Goal: Task Accomplishment & Management: Manage account settings

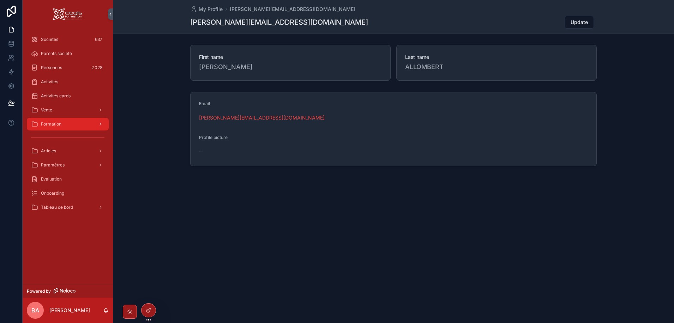
click at [52, 122] on span "Formation" at bounding box center [51, 124] width 20 height 6
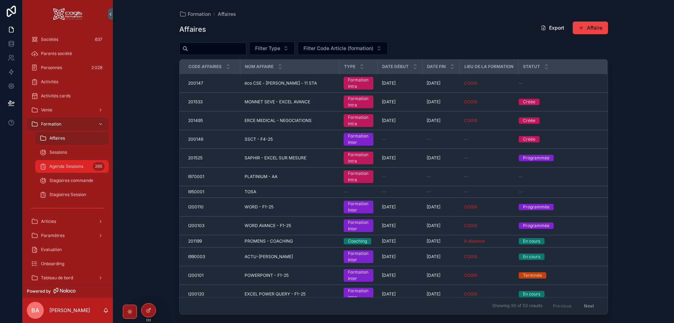
click at [58, 167] on span "Agenda Sessions" at bounding box center [66, 167] width 34 height 6
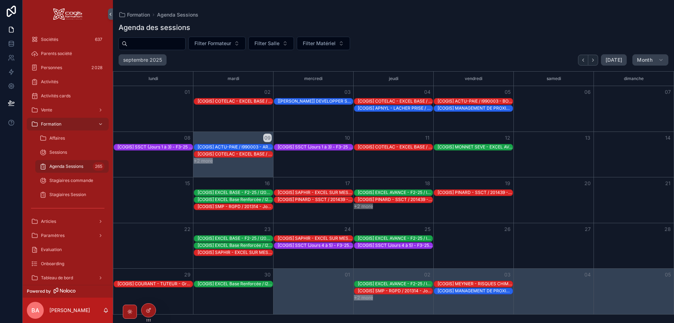
click at [363, 205] on button "+2 more" at bounding box center [363, 207] width 19 height 6
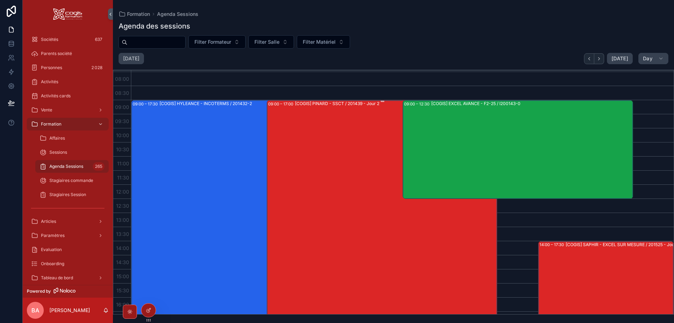
scroll to position [212, 0]
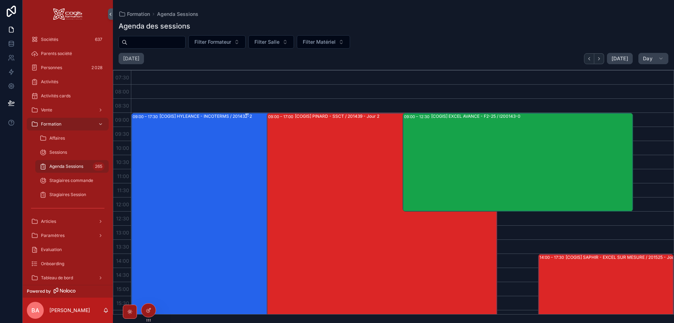
click at [181, 139] on div "[COGIS] HYLEANCE - INCOTERMS / 201432-2" at bounding box center [261, 232] width 202 height 239
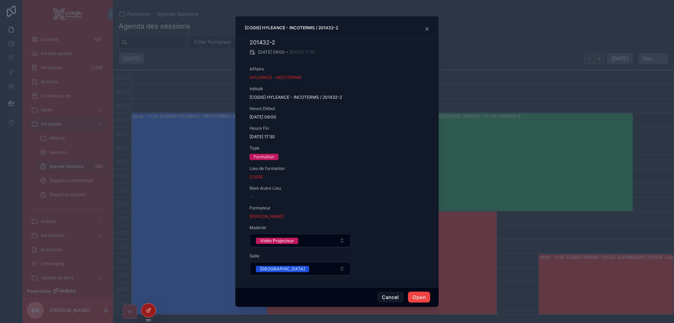
scroll to position [0, 0]
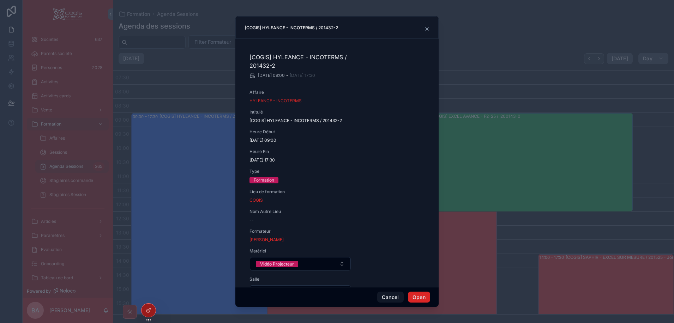
click at [422, 298] on button "Open" at bounding box center [419, 297] width 22 height 11
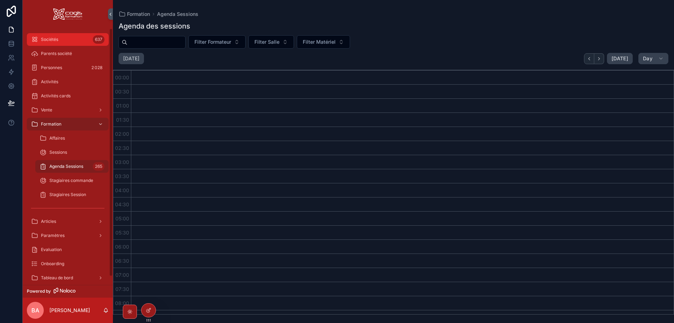
click at [59, 40] on div "Sociétés 637" at bounding box center [67, 39] width 73 height 11
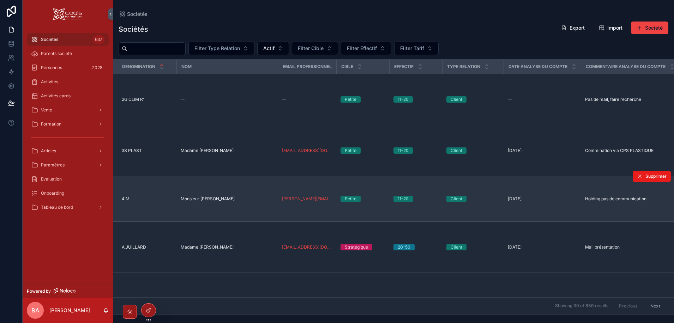
drag, startPoint x: 187, startPoint y: 169, endPoint x: 176, endPoint y: 163, distance: 13.0
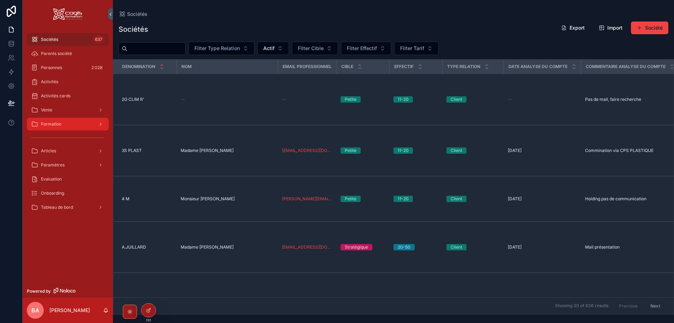
click at [73, 126] on div "Formation" at bounding box center [67, 124] width 73 height 11
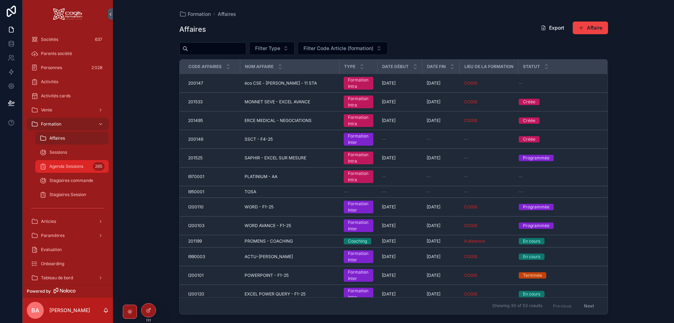
click at [73, 168] on span "Agenda Sessions" at bounding box center [66, 167] width 34 height 6
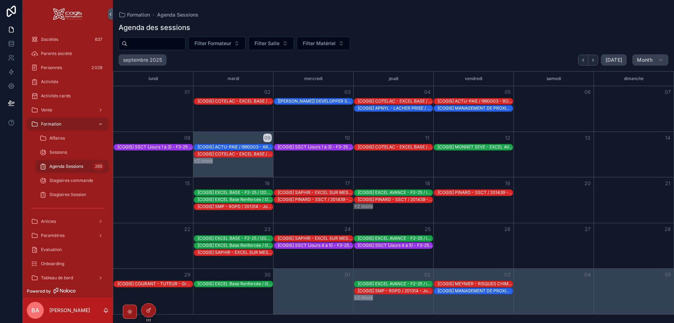
click at [365, 208] on button "+2 more" at bounding box center [363, 207] width 19 height 6
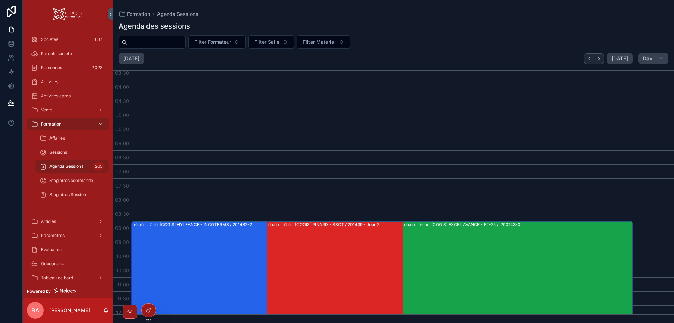
scroll to position [247, 0]
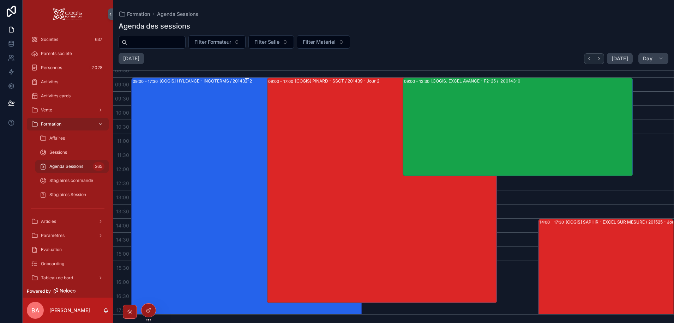
click at [176, 121] on div "[COGIS] HYLEANCE - INCOTERMS / 201432-2" at bounding box center [261, 197] width 202 height 239
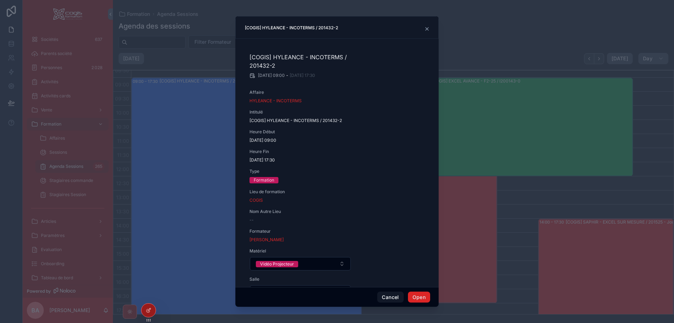
click at [423, 295] on button "Open" at bounding box center [419, 297] width 22 height 11
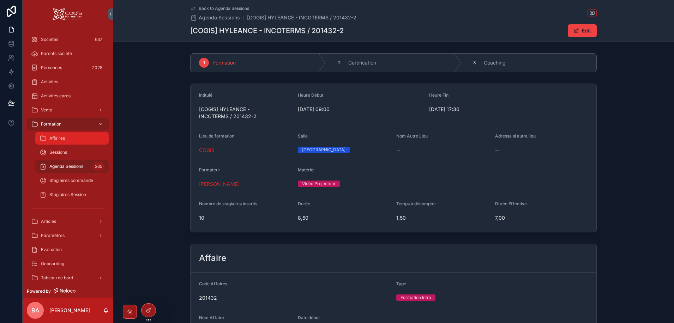
click at [60, 137] on span "Affaires" at bounding box center [57, 139] width 16 height 6
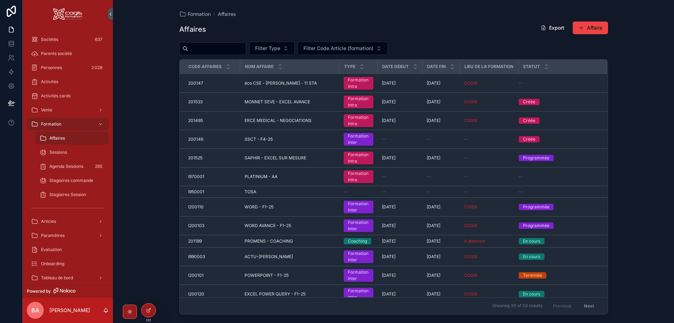
click at [201, 48] on input "scrollable content" at bounding box center [217, 49] width 58 height 10
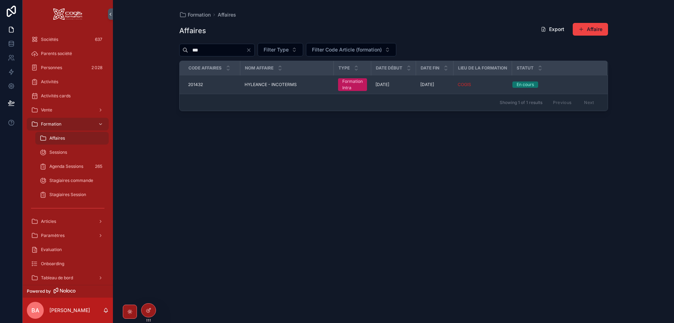
type input "***"
click at [262, 84] on span "HYLEANCE - INCOTERMS" at bounding box center [271, 85] width 52 height 6
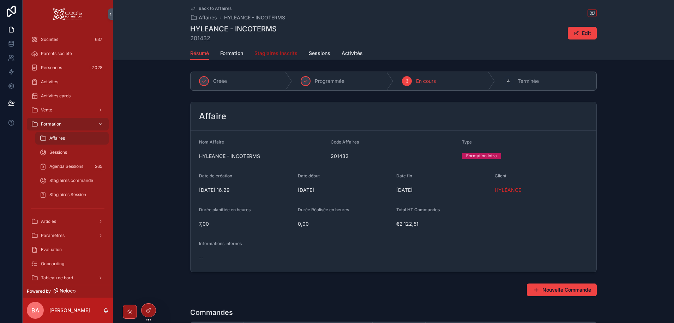
click at [262, 50] on span "Stagiaires Inscrits" at bounding box center [276, 53] width 43 height 7
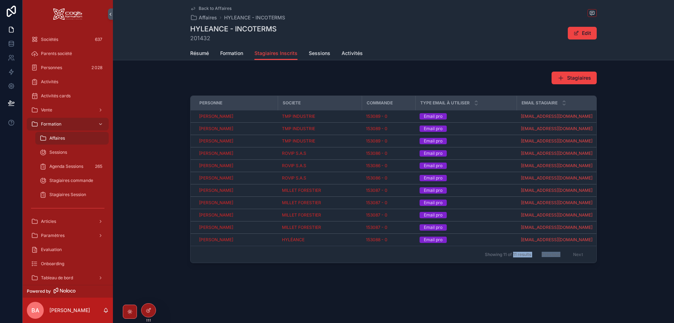
drag, startPoint x: 514, startPoint y: 262, endPoint x: 562, endPoint y: 267, distance: 49.0
click at [562, 267] on div "Personne Societe Commande Type Email à utiliser Email stagiaire Referente RH [P…" at bounding box center [393, 181] width 561 height 176
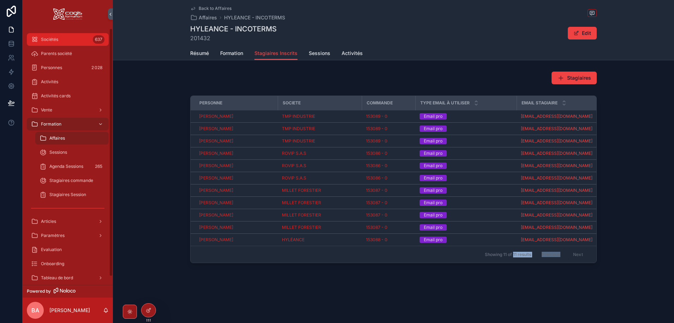
click at [42, 41] on span "Sociétés" at bounding box center [49, 40] width 17 height 6
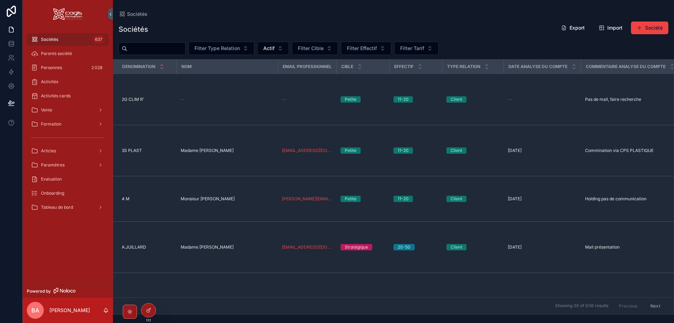
click at [151, 49] on input "scrollable content" at bounding box center [156, 49] width 58 height 10
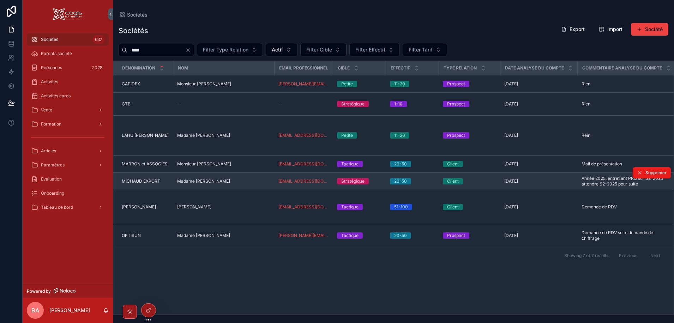
type input "****"
click at [149, 184] on span "MICHAUD EXPORT" at bounding box center [141, 182] width 38 height 6
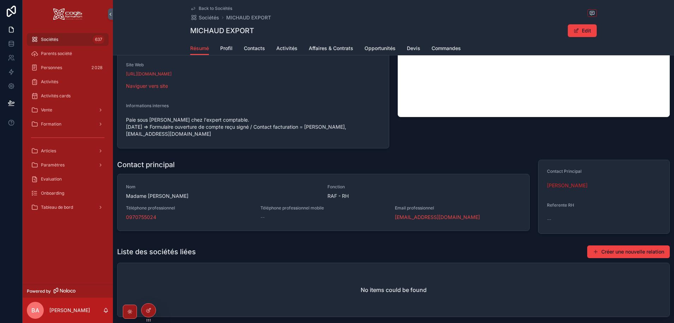
scroll to position [141, 0]
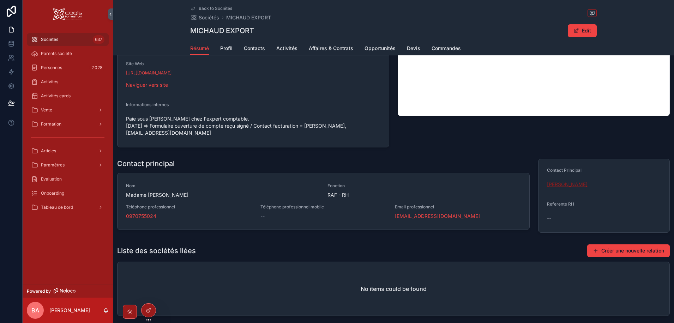
click at [564, 182] on span "[PERSON_NAME]" at bounding box center [567, 184] width 41 height 7
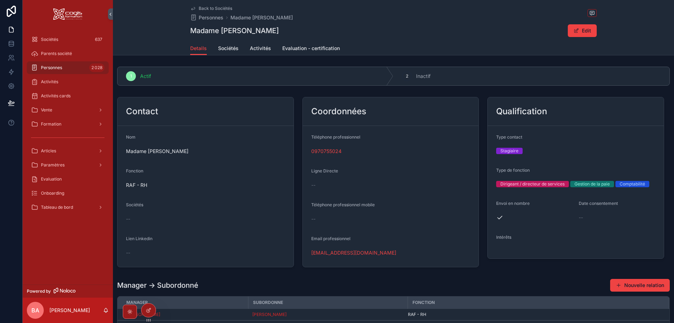
click at [136, 219] on div "--" at bounding box center [205, 219] width 159 height 7
click at [584, 36] on button "Edit" at bounding box center [582, 30] width 29 height 13
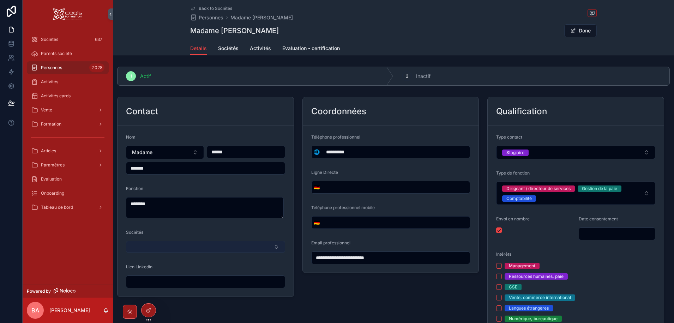
click at [202, 249] on button "Select Button" at bounding box center [205, 247] width 159 height 12
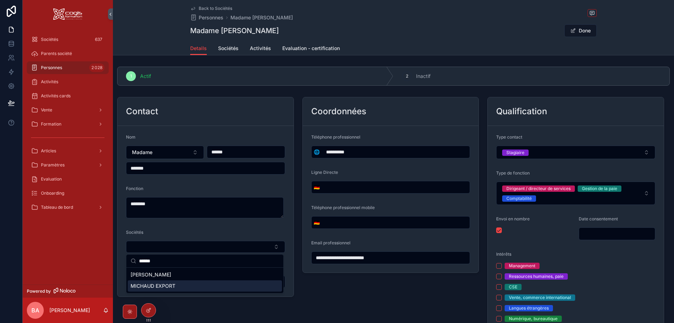
type input "******"
click at [162, 287] on span "MICHAUD EXPORT" at bounding box center [153, 286] width 45 height 7
click at [585, 29] on button "Done" at bounding box center [581, 30] width 32 height 13
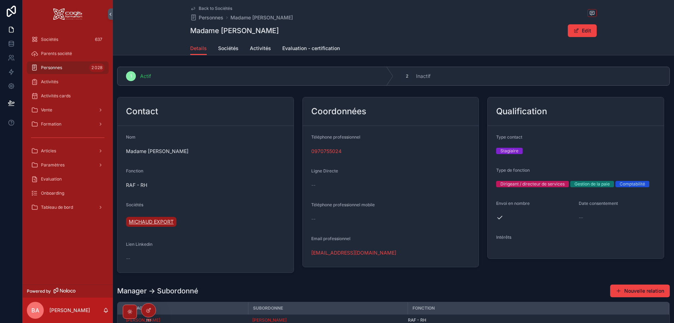
click at [155, 224] on span "MICHAUD EXPORT" at bounding box center [151, 222] width 45 height 7
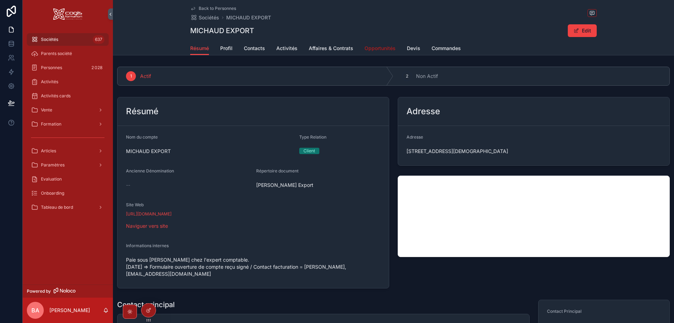
click at [378, 49] on span "Opportunités" at bounding box center [380, 48] width 31 height 7
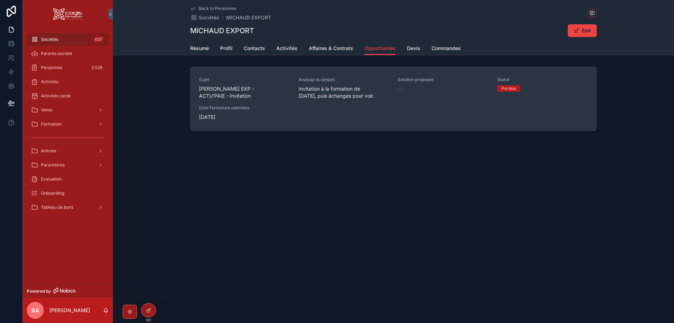
click at [232, 95] on span "[PERSON_NAME] EXP - ACTU'PAIE - Invitation" at bounding box center [244, 92] width 91 height 14
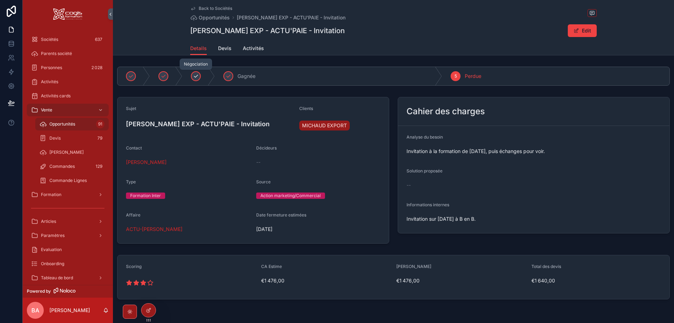
click at [199, 77] on div "scrollable content" at bounding box center [196, 76] width 10 height 10
click at [218, 48] on span "Devis" at bounding box center [224, 48] width 13 height 7
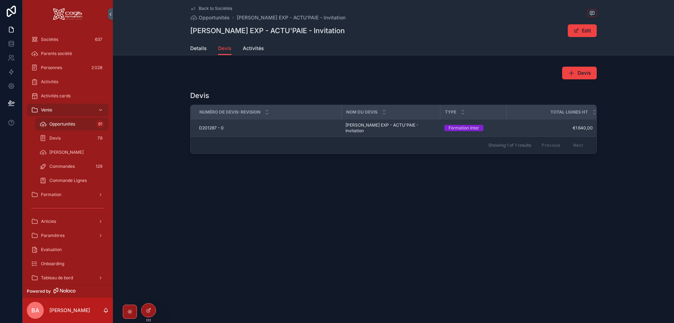
click at [207, 125] on span "D201287 - 0" at bounding box center [211, 128] width 25 height 6
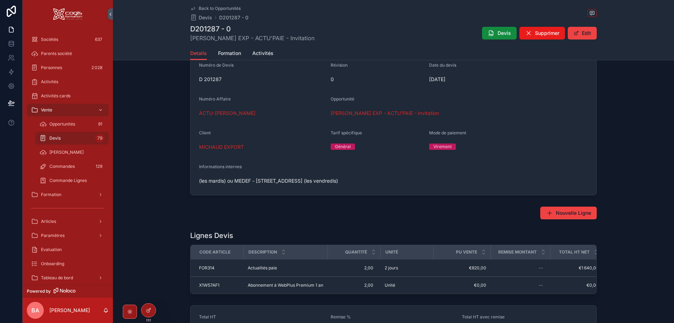
scroll to position [73, 0]
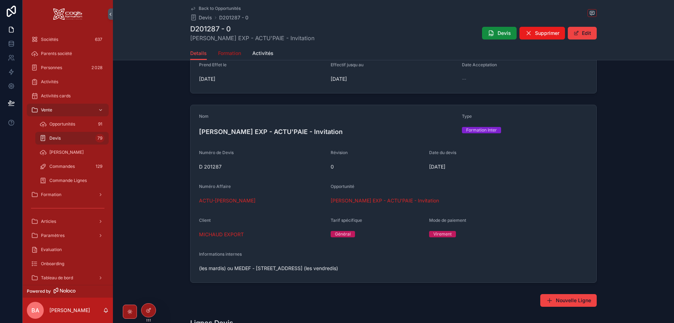
click at [228, 51] on span "Formation" at bounding box center [229, 53] width 23 height 7
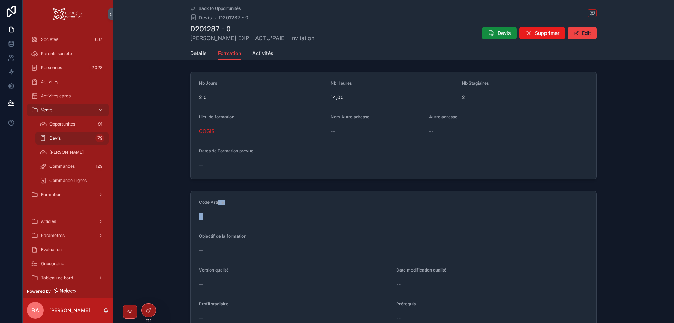
click at [216, 214] on div "Code Article --" at bounding box center [393, 211] width 389 height 23
click at [216, 218] on div "--" at bounding box center [393, 216] width 389 height 7
click at [193, 54] on span "Details" at bounding box center [198, 53] width 17 height 7
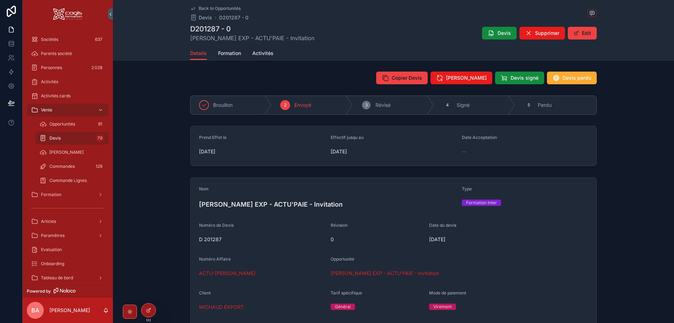
click at [366, 105] on span "3" at bounding box center [366, 105] width 2 height 6
click at [455, 77] on span "[PERSON_NAME]" at bounding box center [466, 77] width 41 height 7
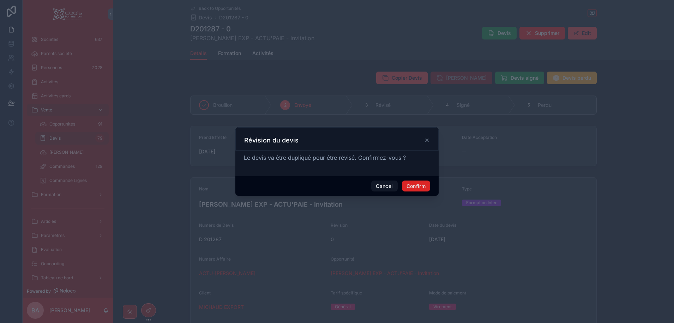
click at [417, 188] on button "Confirm" at bounding box center [416, 186] width 28 height 11
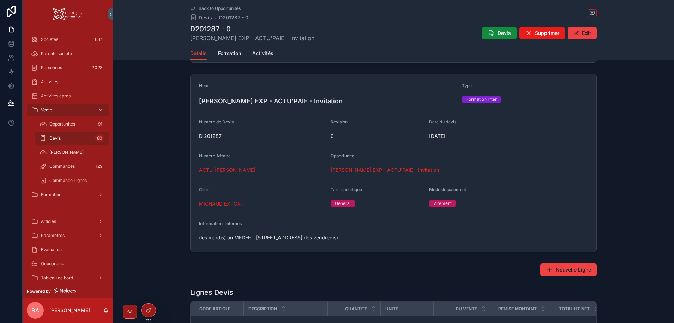
scroll to position [106, 0]
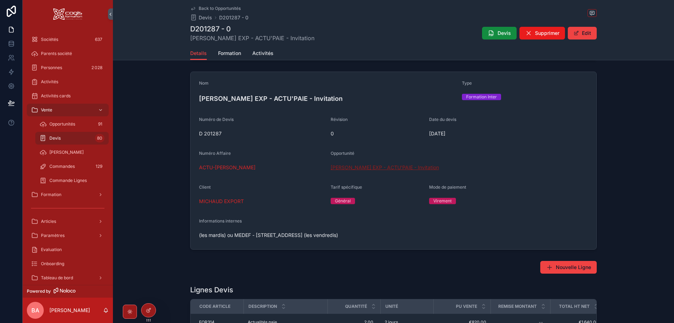
click at [364, 169] on span "[PERSON_NAME] EXP - ACTU'PAIE - Invitation" at bounding box center [385, 167] width 108 height 7
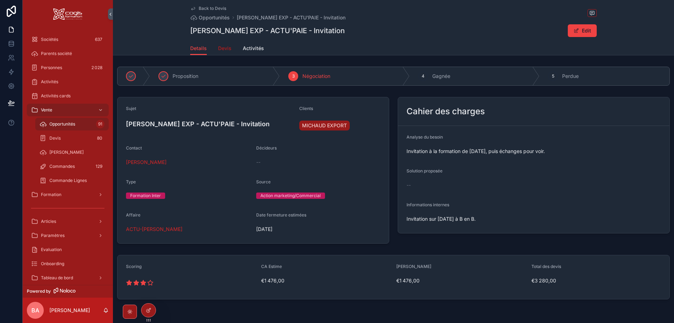
click at [222, 47] on span "Devis" at bounding box center [224, 48] width 13 height 7
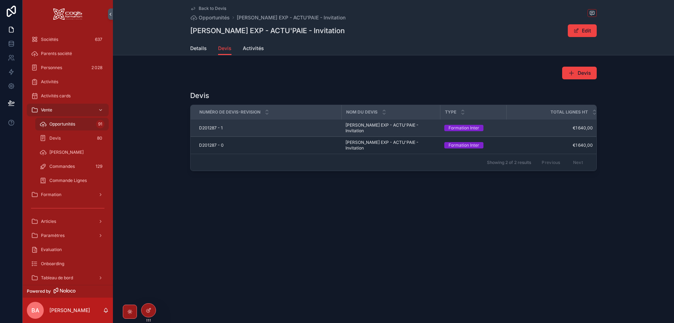
click at [211, 126] on span "D201287 - 1" at bounding box center [211, 128] width 24 height 6
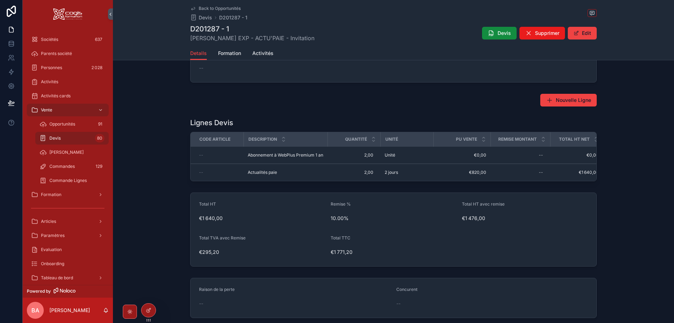
scroll to position [282, 0]
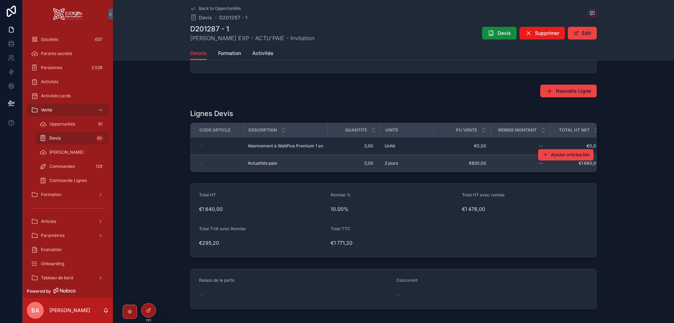
click at [265, 163] on span "Actualités paie" at bounding box center [262, 164] width 29 height 6
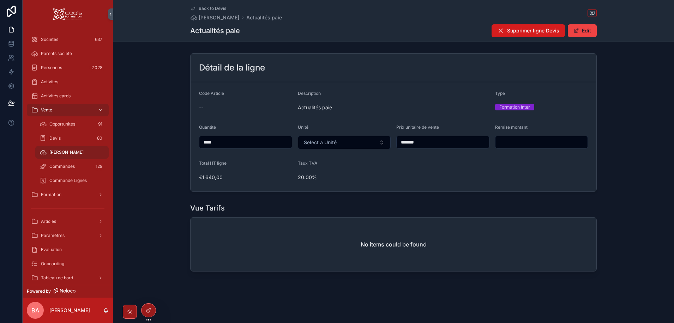
click at [531, 30] on span "Supprimer ligne Devis" at bounding box center [533, 30] width 52 height 7
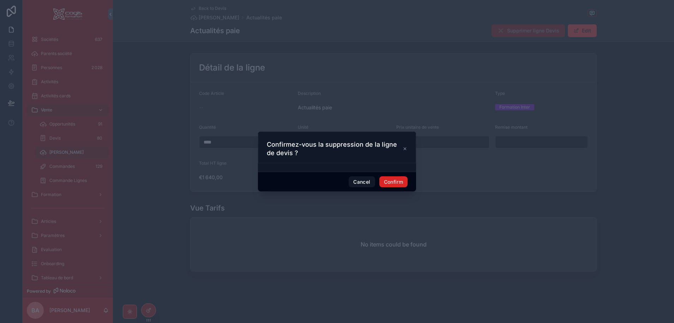
click at [394, 180] on button "Confirm" at bounding box center [394, 182] width 28 height 11
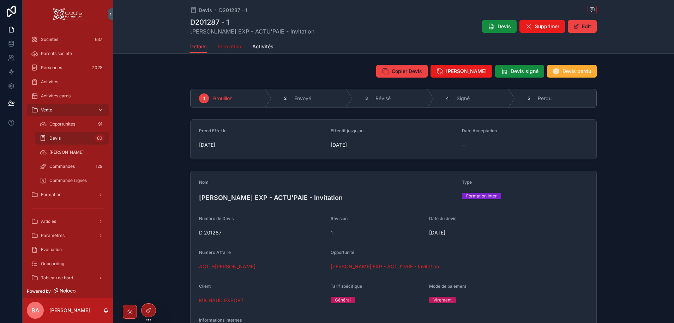
click at [225, 45] on span "Formation" at bounding box center [229, 46] width 23 height 7
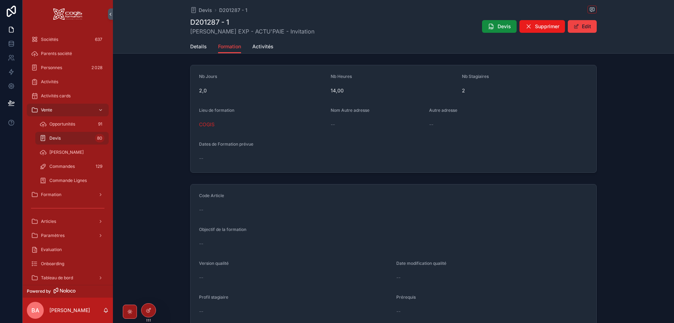
click at [205, 213] on div "--" at bounding box center [393, 210] width 389 height 7
drag, startPoint x: 580, startPoint y: 24, endPoint x: 537, endPoint y: 54, distance: 52.8
click at [580, 24] on button "Edit" at bounding box center [582, 26] width 29 height 13
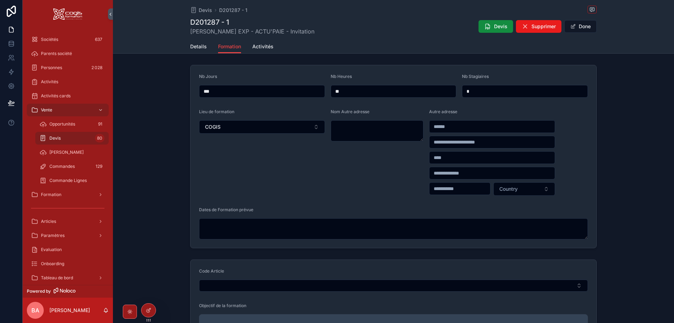
drag, startPoint x: 484, startPoint y: 91, endPoint x: 459, endPoint y: 91, distance: 24.7
click at [459, 91] on form "Nb Jours *** Nb Heures ** Nb Stagiaires * Lieu de formation COGIS Nom Autre adr…" at bounding box center [394, 156] width 406 height 183
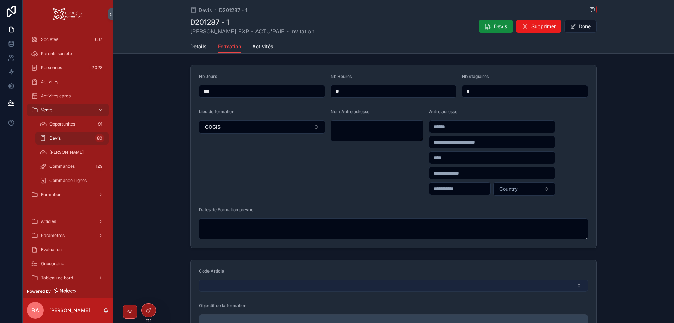
type input "*"
click at [243, 283] on button "Select Button" at bounding box center [393, 286] width 389 height 12
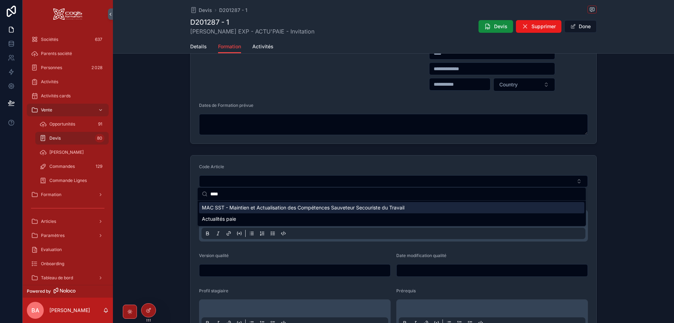
scroll to position [106, 0]
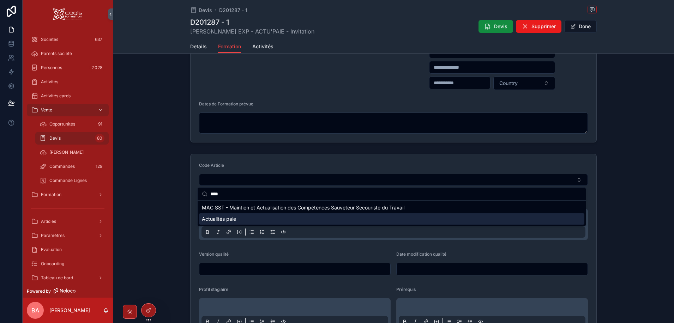
type input "****"
click at [226, 217] on span "Actualités paie" at bounding box center [219, 219] width 34 height 7
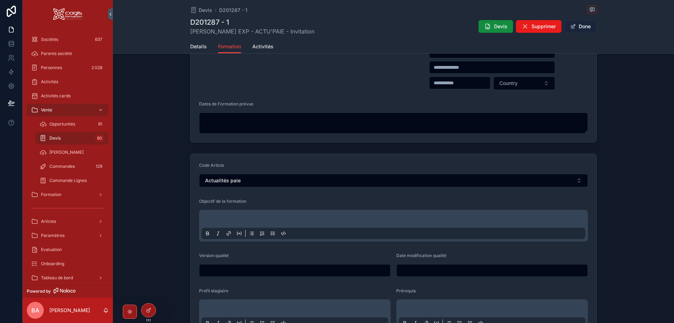
click at [582, 24] on button "Done" at bounding box center [581, 26] width 32 height 13
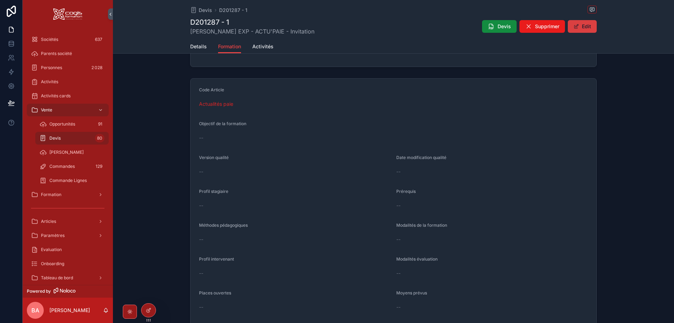
scroll to position [105, 0]
click at [199, 46] on span "Details" at bounding box center [198, 46] width 17 height 7
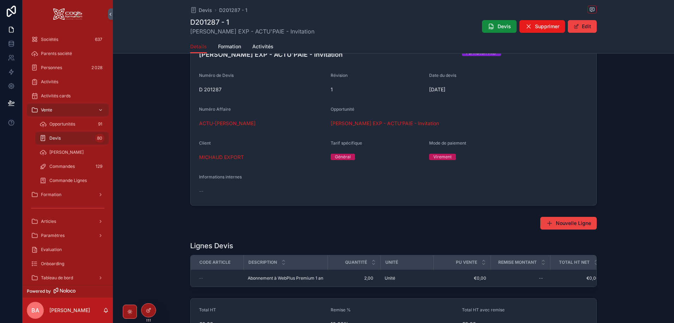
scroll to position [177, 0]
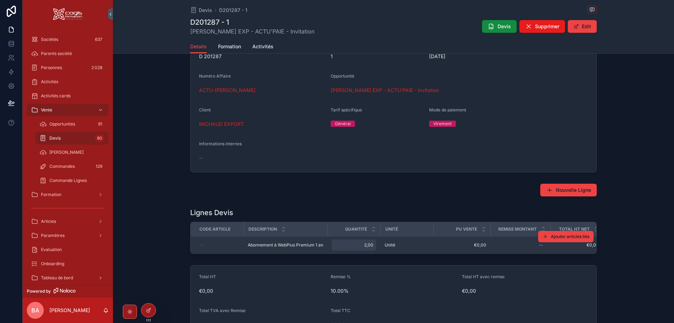
click at [368, 246] on span "2,00" at bounding box center [354, 246] width 39 height 6
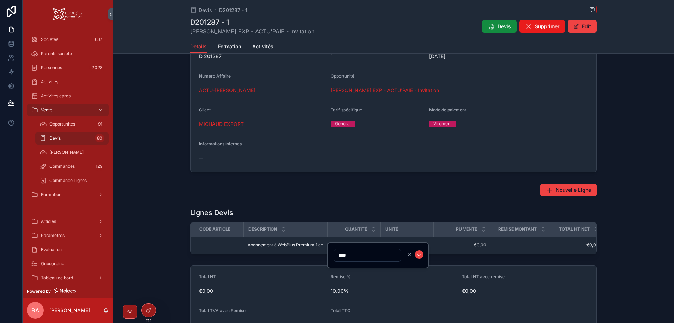
drag, startPoint x: 353, startPoint y: 254, endPoint x: 324, endPoint y: 255, distance: 29.0
click at [324, 255] on div "Sociétés 637 Parents société Personnes 2 028 Activités Activités cards Vente Op…" at bounding box center [349, 161] width 652 height 323
click at [353, 252] on input "****" at bounding box center [367, 256] width 66 height 10
click at [341, 180] on div "Copier [PERSON_NAME] Devis signé [PERSON_NAME] perdu 1 Brouillon 2 Envoyé 3 Rév…" at bounding box center [393, 140] width 561 height 508
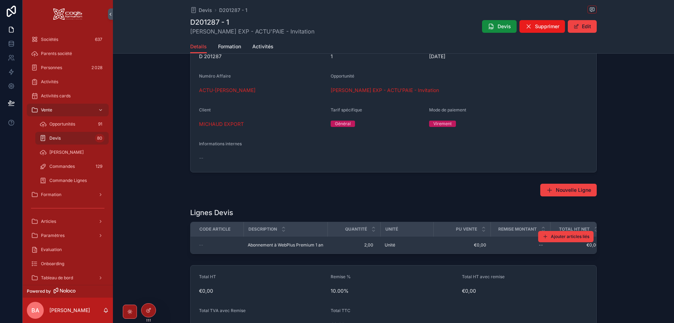
click at [251, 245] on span "Abonnement à WebPlus Premium 1 an" at bounding box center [286, 246] width 76 height 6
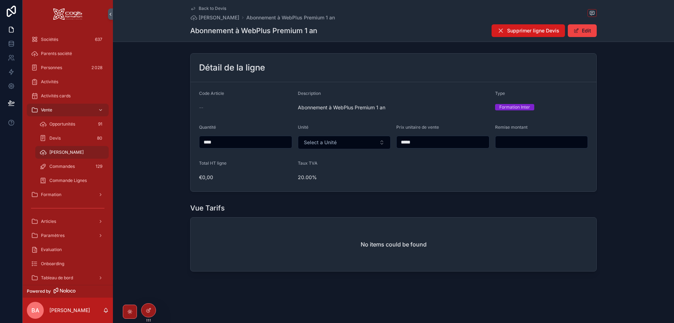
click at [545, 29] on span "Supprimer ligne Devis" at bounding box center [533, 30] width 52 height 7
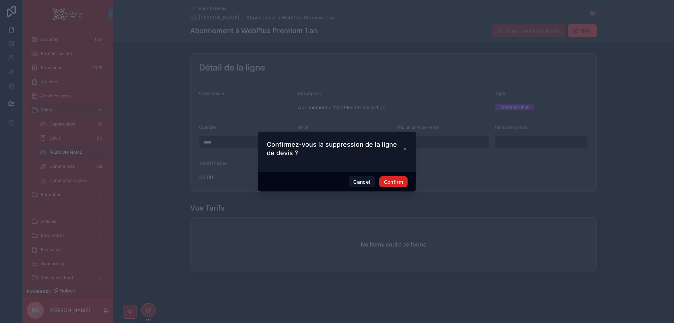
click at [393, 182] on button "Confirm" at bounding box center [394, 182] width 28 height 11
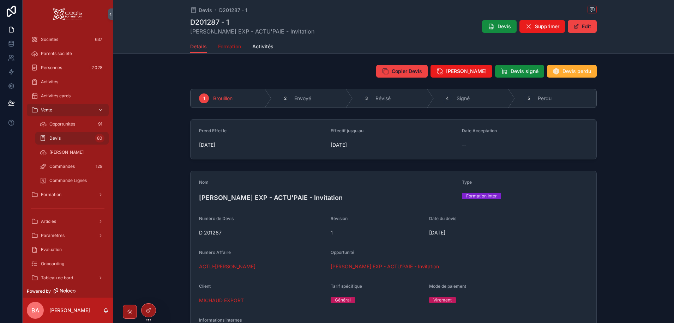
click at [228, 49] on span "Formation" at bounding box center [229, 46] width 23 height 7
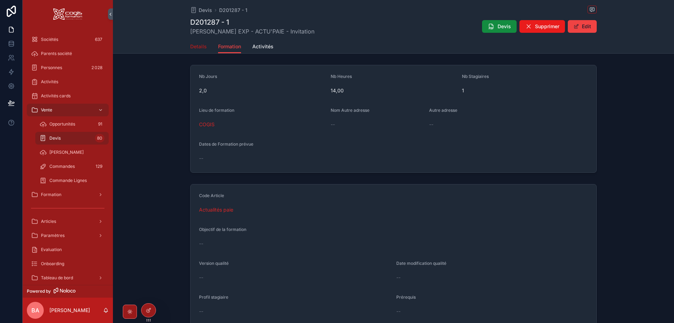
click at [195, 44] on span "Details" at bounding box center [198, 46] width 17 height 7
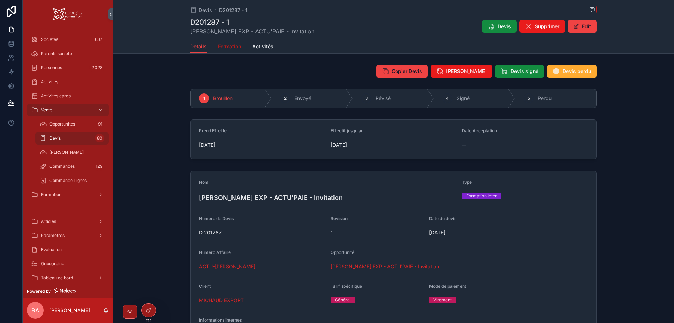
click at [221, 43] on link "Formation" at bounding box center [229, 47] width 23 height 14
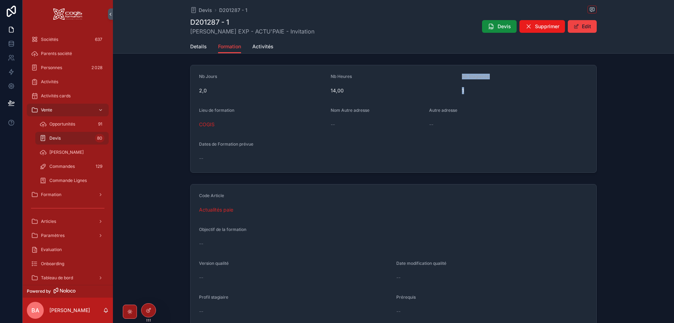
drag, startPoint x: 474, startPoint y: 88, endPoint x: 452, endPoint y: 88, distance: 22.6
click at [452, 88] on form "Nb Jours 2,0 Nb Heures 14,00 Nb Stagiaires 1 Lieu de formation COGIS Nom Autre …" at bounding box center [394, 118] width 406 height 107
click at [466, 90] on span "1" at bounding box center [525, 90] width 126 height 7
drag, startPoint x: 469, startPoint y: 91, endPoint x: 453, endPoint y: 91, distance: 16.6
click at [453, 91] on form "Nb Jours 2,0 Nb Heures 14,00 Nb Stagiaires 1 Lieu de formation COGIS Nom Autre …" at bounding box center [394, 118] width 406 height 107
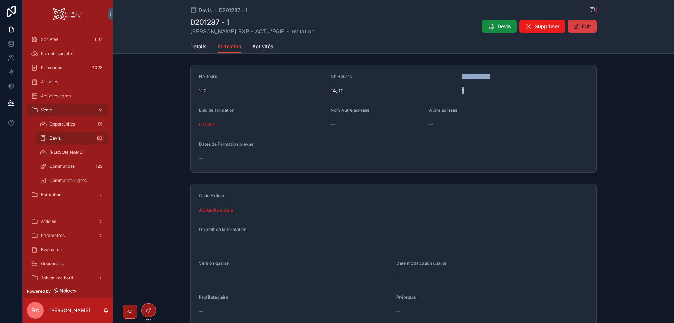
click at [587, 28] on button "Edit" at bounding box center [582, 26] width 29 height 13
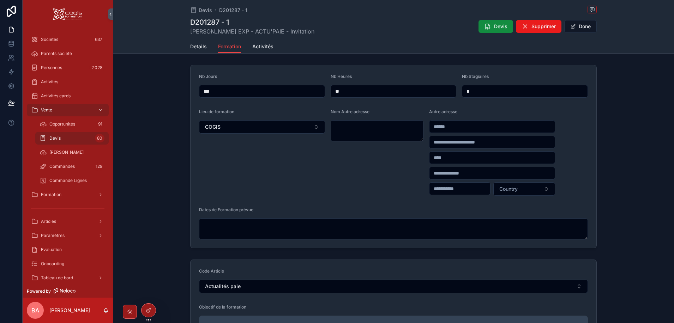
click at [487, 94] on input "*" at bounding box center [525, 92] width 125 height 10
drag, startPoint x: 486, startPoint y: 92, endPoint x: 460, endPoint y: 93, distance: 26.5
click at [460, 93] on form "Nb Jours *** Nb Heures ** Nb Stagiaires * Lieu de formation COGIS Nom Autre adr…" at bounding box center [394, 156] width 406 height 183
click at [278, 176] on div "Lieu de formation COGIS" at bounding box center [262, 152] width 126 height 87
drag, startPoint x: 474, startPoint y: 91, endPoint x: 460, endPoint y: 91, distance: 14.5
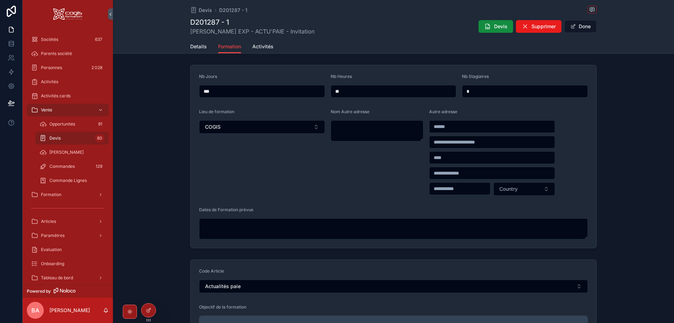
click at [460, 91] on form "Nb Jours *** Nb Heures ** Nb Stagiaires * Lieu de formation COGIS Nom Autre adr…" at bounding box center [394, 156] width 406 height 183
type input "*"
click at [198, 44] on span "Details" at bounding box center [198, 46] width 17 height 7
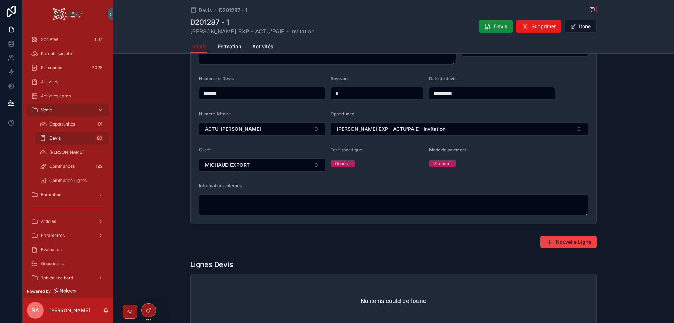
scroll to position [177, 0]
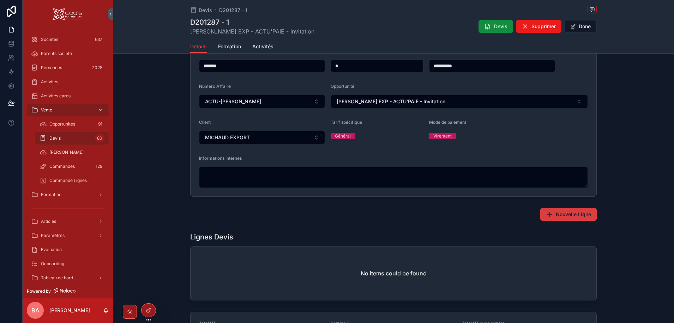
click at [558, 213] on span "Nouvelle Ligne" at bounding box center [573, 214] width 35 height 7
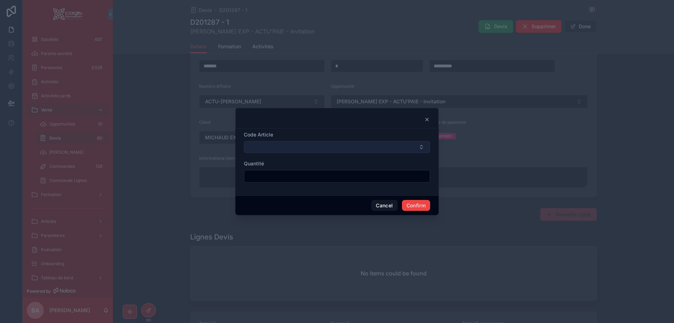
click at [256, 144] on button "Select Button" at bounding box center [337, 147] width 186 height 12
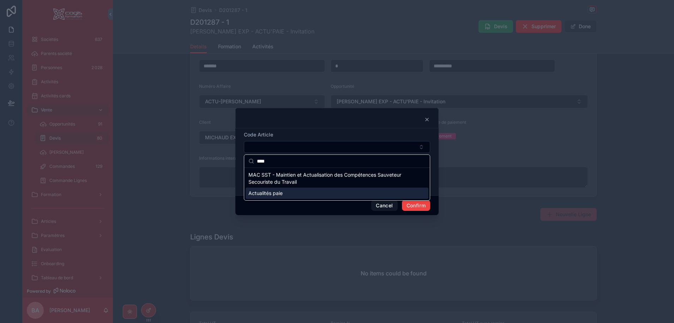
type input "****"
click at [273, 195] on span "Actualités paie" at bounding box center [266, 193] width 34 height 7
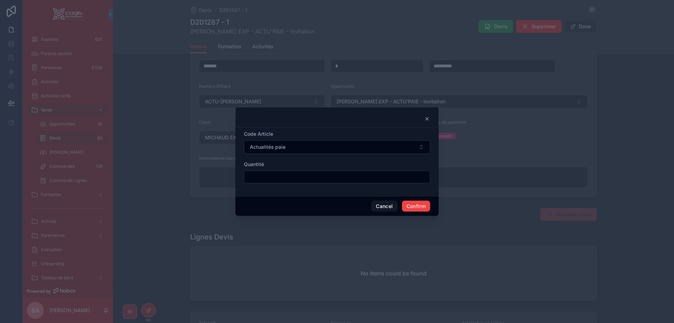
click at [265, 182] on div at bounding box center [337, 177] width 186 height 13
click at [264, 180] on input "text" at bounding box center [337, 177] width 186 height 10
type input "****"
click at [424, 205] on button "Confirm" at bounding box center [416, 206] width 28 height 11
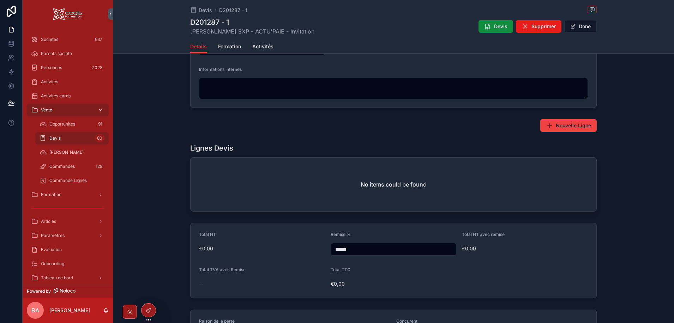
scroll to position [342, 0]
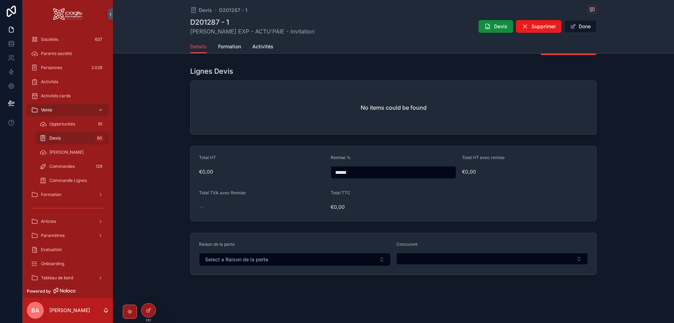
click at [354, 174] on input "******" at bounding box center [393, 173] width 125 height 10
drag, startPoint x: 364, startPoint y: 173, endPoint x: 315, endPoint y: 173, distance: 48.7
click at [315, 173] on form "Total HT €0,00 Remise % ****** Total HT avec remise €0,00 Total TVA avec Remise…" at bounding box center [394, 184] width 406 height 75
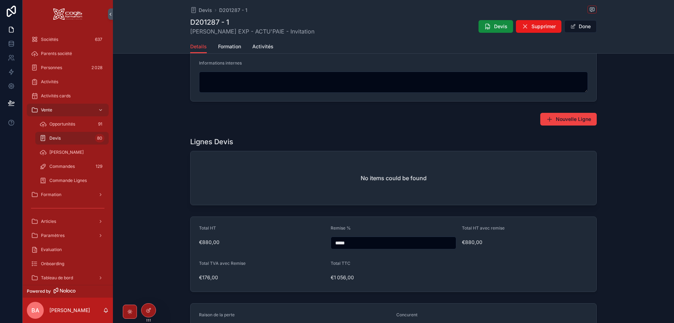
type input "*****"
click at [488, 143] on div "Lignes Devis" at bounding box center [393, 142] width 407 height 10
click at [557, 121] on span "Nouvelle Ligne" at bounding box center [573, 119] width 35 height 7
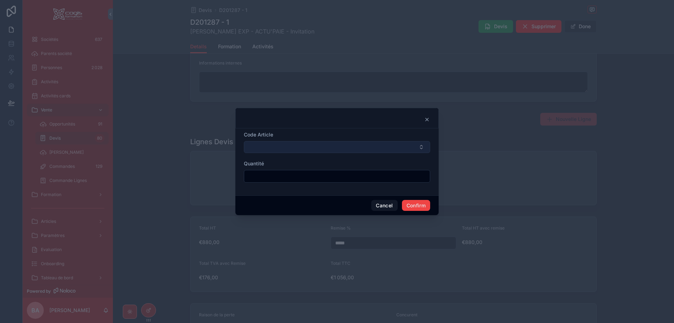
click at [292, 148] on button "Select Button" at bounding box center [337, 147] width 186 height 12
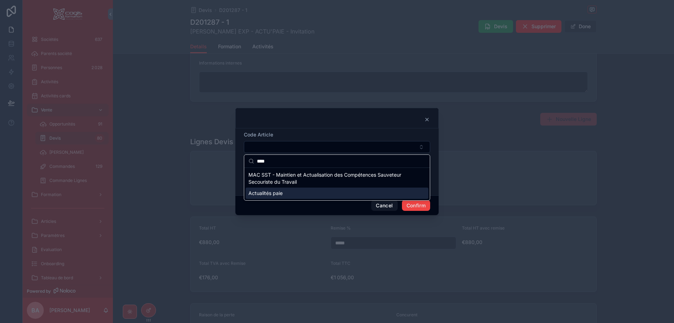
type input "****"
click at [275, 189] on div "Actualités paie" at bounding box center [337, 193] width 183 height 11
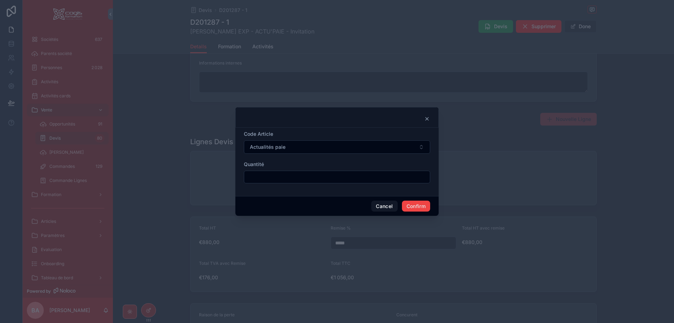
click at [274, 178] on input "text" at bounding box center [337, 177] width 186 height 10
type input "****"
click at [421, 207] on button "Confirm" at bounding box center [416, 206] width 28 height 11
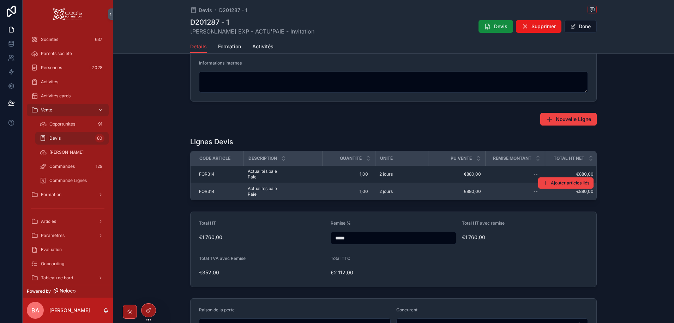
click at [227, 192] on div "FOR314 FOR314" at bounding box center [219, 192] width 40 height 6
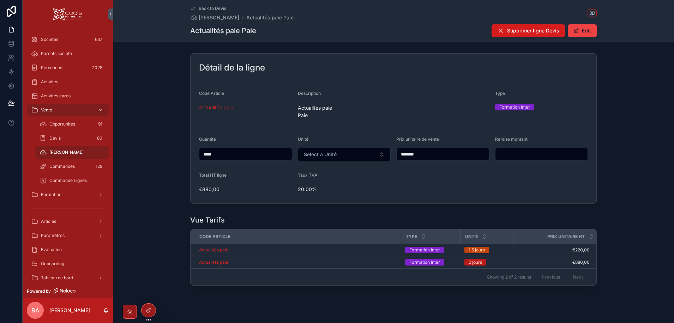
click at [526, 27] on span "Supprimer ligne Devis" at bounding box center [533, 30] width 52 height 7
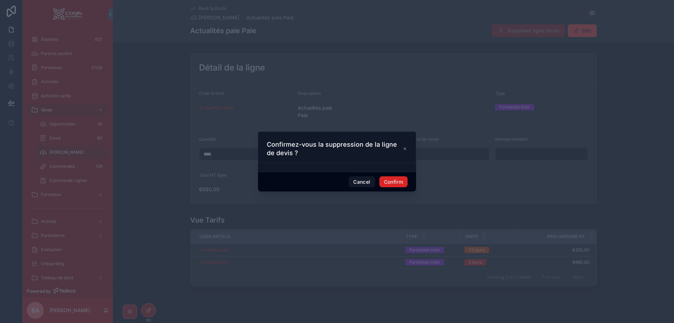
click at [390, 183] on button "Confirm" at bounding box center [394, 182] width 28 height 11
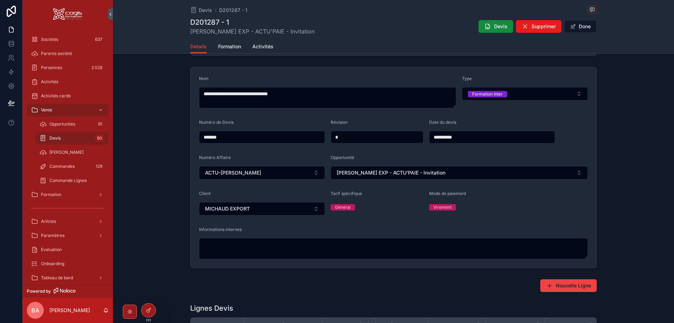
scroll to position [177, 0]
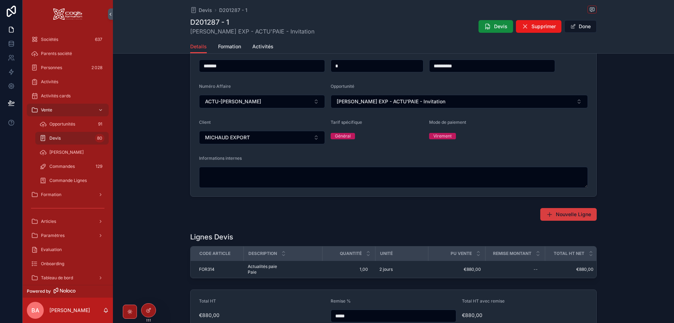
click at [562, 215] on span "Nouvelle Ligne" at bounding box center [573, 214] width 35 height 7
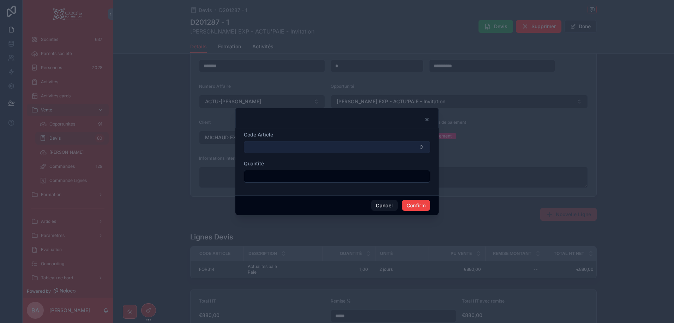
click at [279, 147] on button "Select Button" at bounding box center [337, 147] width 186 height 12
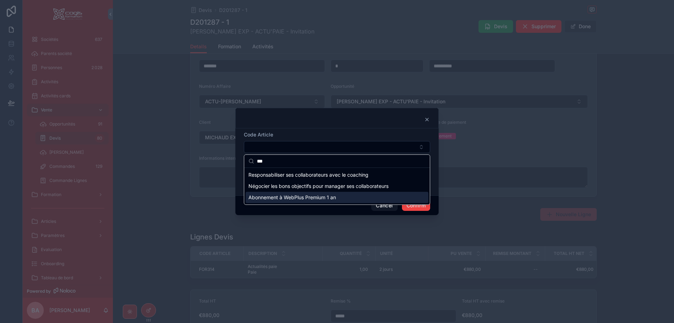
type input "***"
click at [285, 200] on span "Abonnement à WebPlus Premium 1 an" at bounding box center [293, 197] width 88 height 7
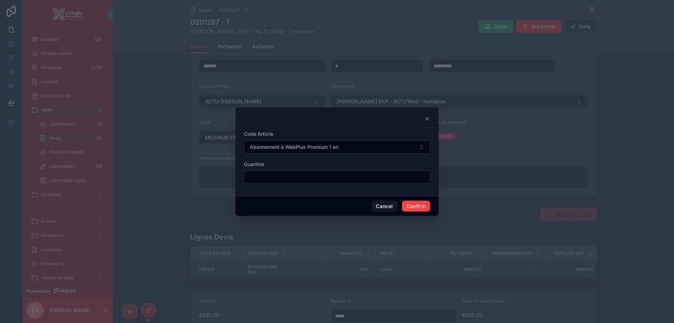
click at [274, 178] on input "text" at bounding box center [337, 177] width 186 height 10
type input "****"
click at [426, 208] on button "Confirm" at bounding box center [416, 206] width 28 height 11
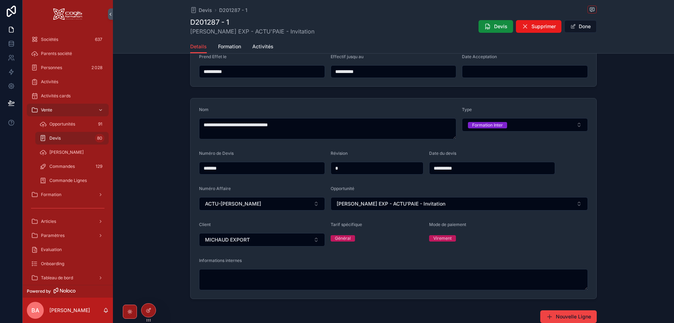
scroll to position [71, 0]
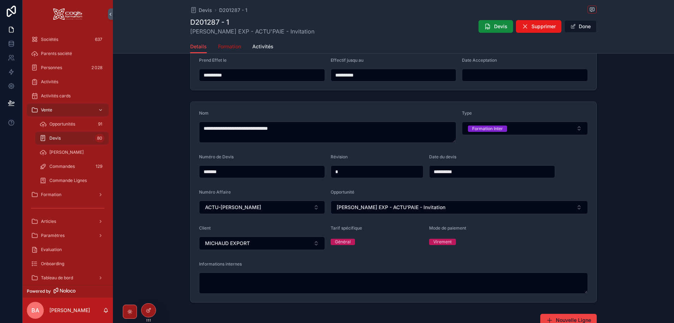
click at [227, 47] on span "Formation" at bounding box center [229, 46] width 23 height 7
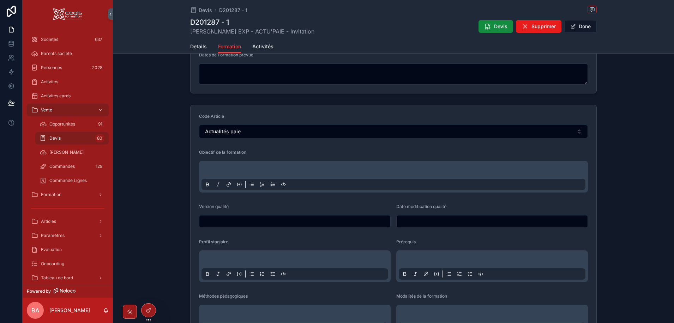
scroll to position [177, 0]
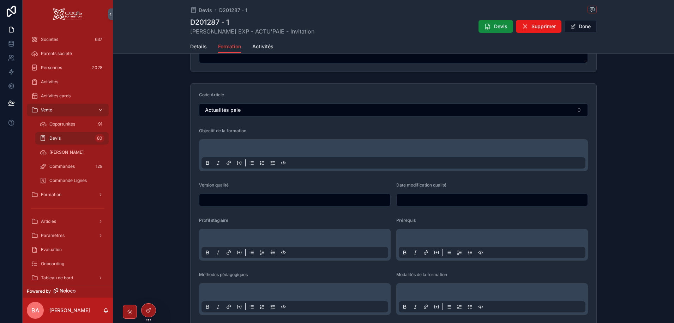
click at [279, 199] on input "scrollable content" at bounding box center [294, 200] width 191 height 10
type input "*"
click at [430, 197] on input "scrollable content" at bounding box center [492, 200] width 191 height 10
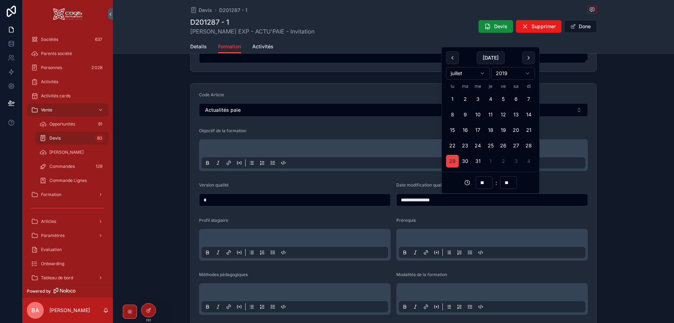
type input "**********"
click at [450, 220] on div "Prérequis" at bounding box center [492, 222] width 192 height 8
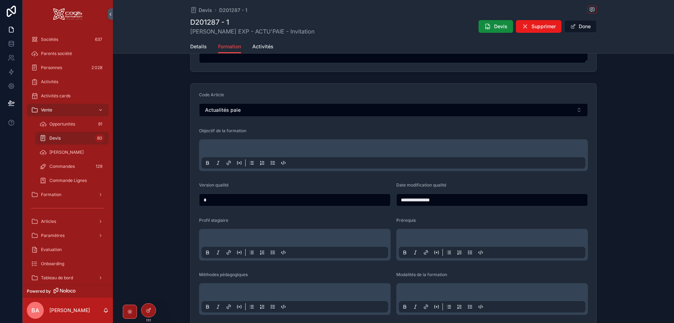
scroll to position [212, 0]
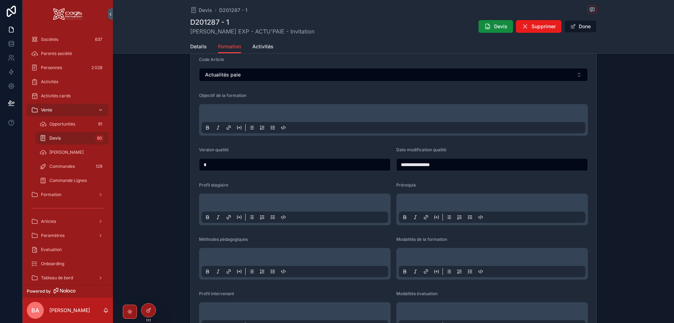
drag, startPoint x: 228, startPoint y: 113, endPoint x: 234, endPoint y: 114, distance: 5.3
click at [228, 114] on p "scrollable content" at bounding box center [395, 114] width 384 height 7
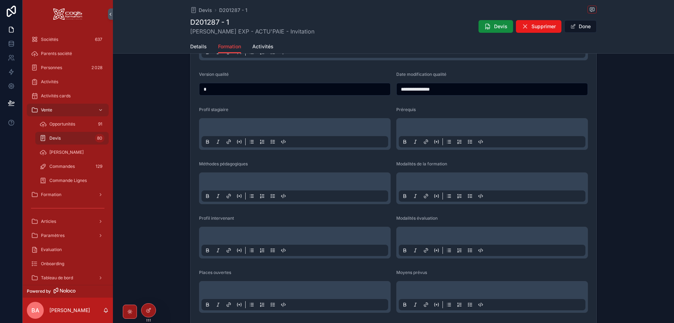
scroll to position [282, 0]
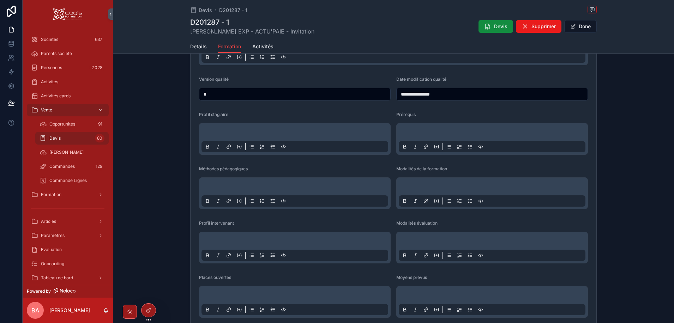
click at [212, 129] on div "scrollable content" at bounding box center [295, 139] width 187 height 27
click at [226, 132] on p "scrollable content" at bounding box center [296, 133] width 187 height 7
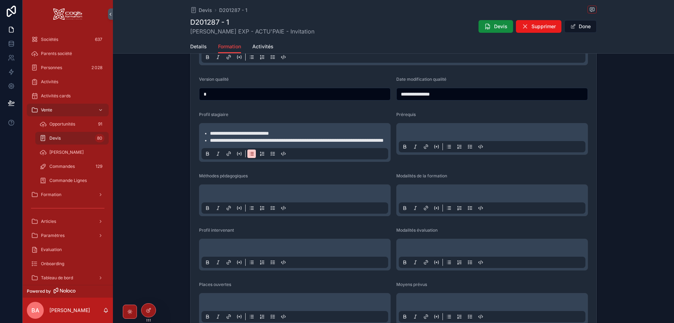
click at [436, 130] on div "scrollable content" at bounding box center [492, 139] width 187 height 27
click at [424, 127] on div "scrollable content" at bounding box center [492, 139] width 187 height 27
click at [424, 132] on p "scrollable content" at bounding box center [493, 133] width 187 height 7
click at [247, 196] on div "scrollable content" at bounding box center [295, 200] width 187 height 27
click at [239, 198] on div "scrollable content" at bounding box center [295, 200] width 187 height 27
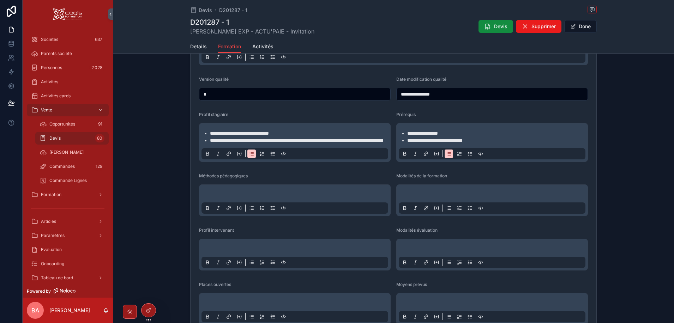
click at [233, 198] on p "scrollable content" at bounding box center [296, 194] width 187 height 7
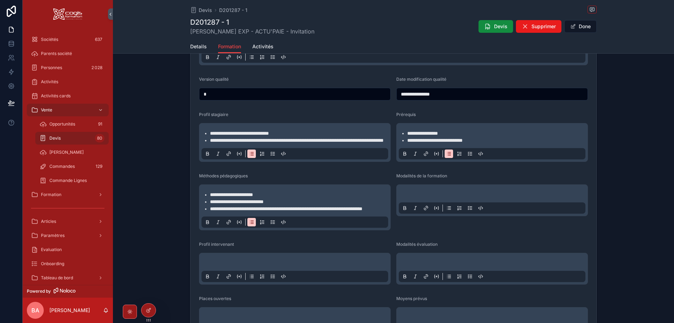
click at [431, 198] on p "scrollable content" at bounding box center [493, 194] width 187 height 7
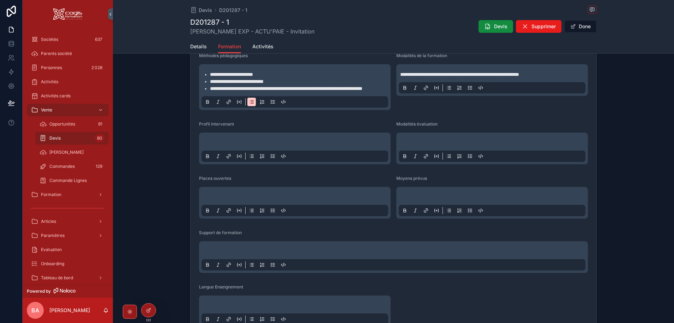
scroll to position [424, 0]
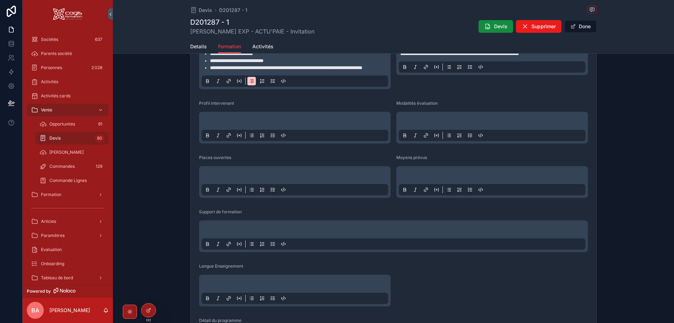
click at [223, 130] on div "scrollable content" at bounding box center [295, 127] width 187 height 27
click at [223, 126] on p "scrollable content" at bounding box center [296, 122] width 187 height 7
click at [420, 126] on p "scrollable content" at bounding box center [493, 122] width 187 height 7
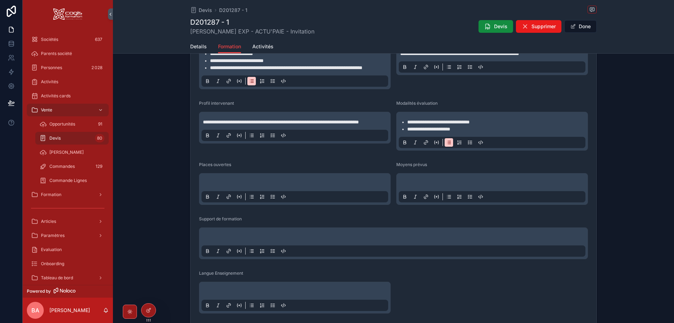
click at [226, 187] on p "scrollable content" at bounding box center [296, 183] width 187 height 7
click at [241, 241] on p "scrollable content" at bounding box center [395, 237] width 384 height 7
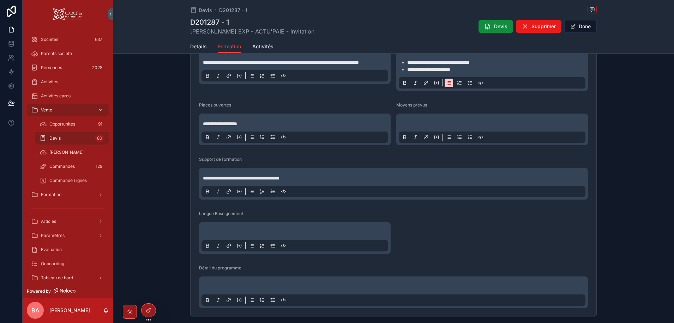
scroll to position [494, 0]
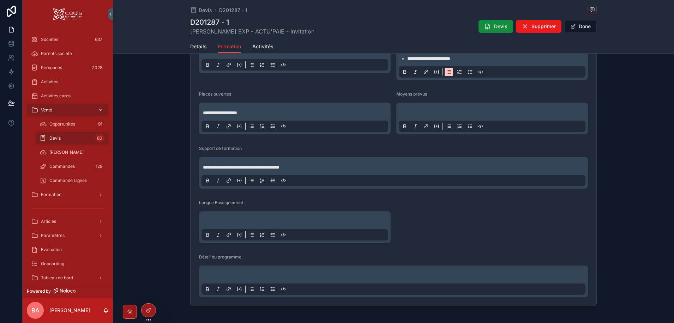
click at [223, 225] on p "scrollable content" at bounding box center [296, 221] width 187 height 7
click at [237, 286] on div "scrollable content" at bounding box center [394, 281] width 384 height 27
click at [213, 280] on p "scrollable content" at bounding box center [395, 276] width 384 height 7
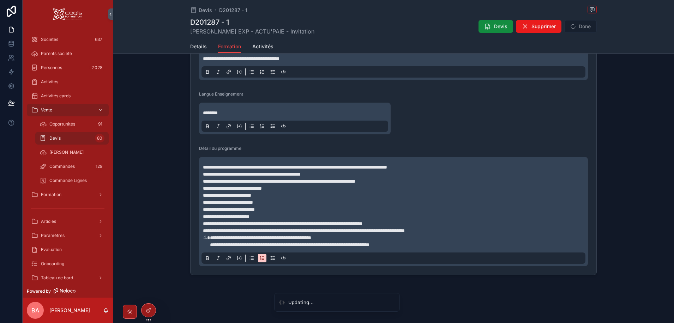
scroll to position [617, 0]
click at [457, 167] on p "**********" at bounding box center [395, 167] width 384 height 7
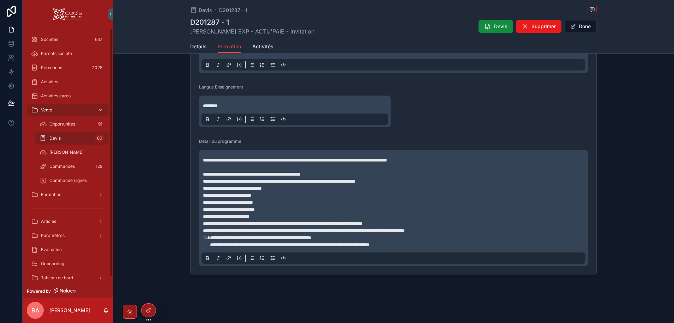
click at [273, 213] on p "**********" at bounding box center [395, 192] width 384 height 42
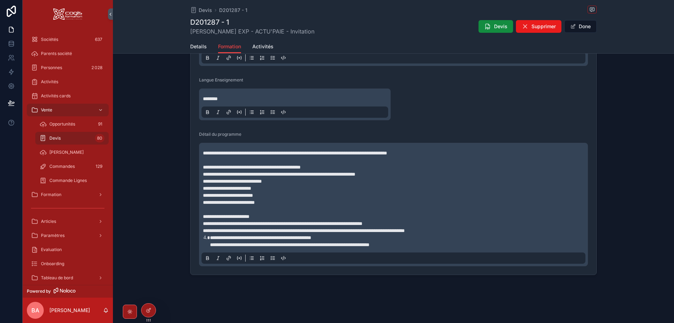
click at [416, 227] on p "**********" at bounding box center [395, 220] width 384 height 14
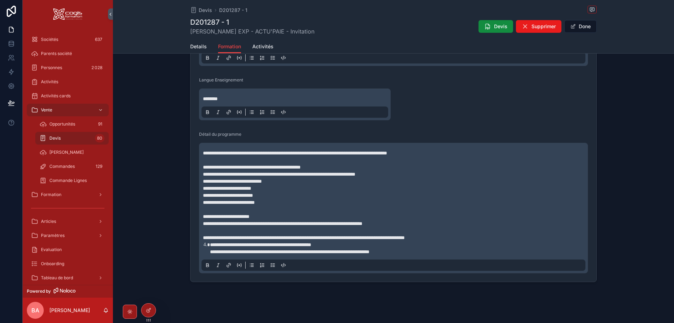
click at [480, 241] on p "**********" at bounding box center [395, 237] width 384 height 7
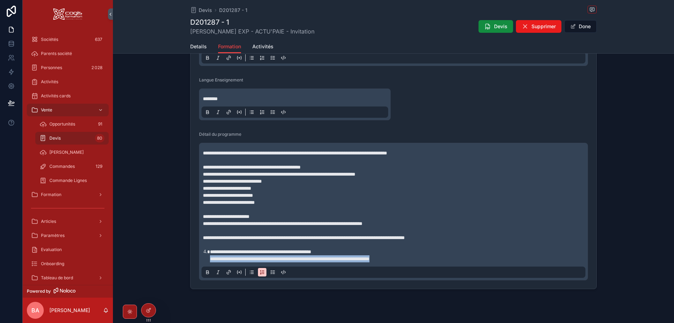
drag, startPoint x: 423, startPoint y: 272, endPoint x: 195, endPoint y: 276, distance: 227.4
click at [250, 275] on icon "scrollable content" at bounding box center [252, 273] width 6 height 6
click at [260, 275] on icon "scrollable content" at bounding box center [263, 273] width 6 height 6
click at [210, 263] on li "**********" at bounding box center [398, 256] width 377 height 14
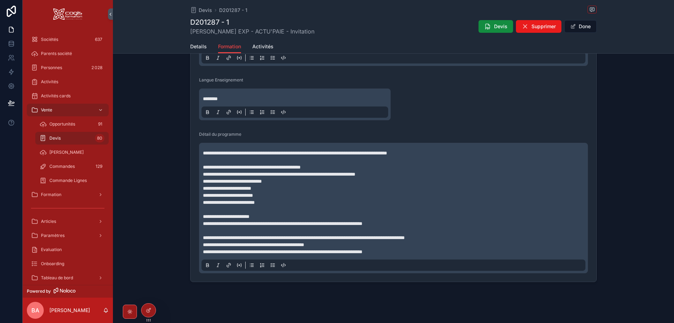
click at [260, 268] on icon "scrollable content" at bounding box center [263, 266] width 6 height 6
click at [479, 241] on p "**********" at bounding box center [395, 237] width 384 height 7
click at [199, 258] on div "**********" at bounding box center [393, 208] width 389 height 131
click at [203, 247] on span "**********" at bounding box center [253, 245] width 101 height 5
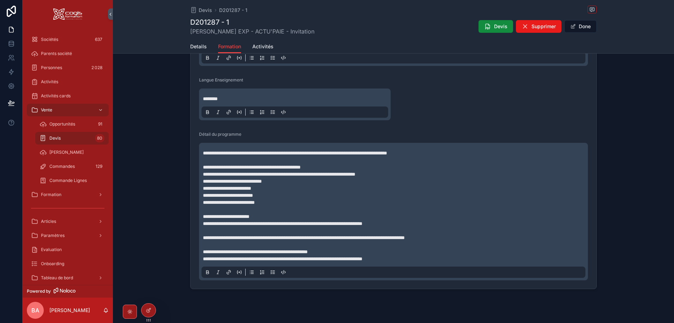
click at [342, 263] on p "**********" at bounding box center [395, 256] width 384 height 14
drag, startPoint x: 414, startPoint y: 276, endPoint x: 188, endPoint y: 276, distance: 226.0
click at [251, 273] on icon "scrollable content" at bounding box center [252, 273] width 2 height 0
click at [502, 206] on p "**********" at bounding box center [395, 185] width 384 height 42
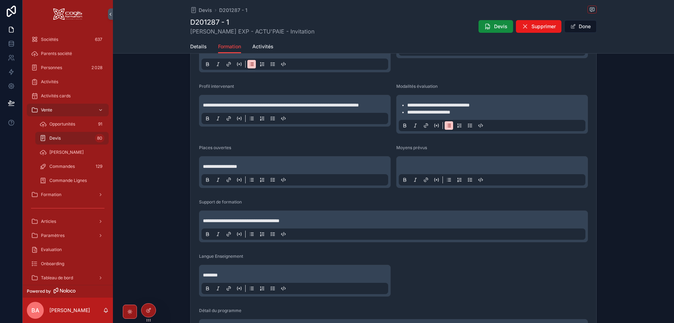
scroll to position [229, 0]
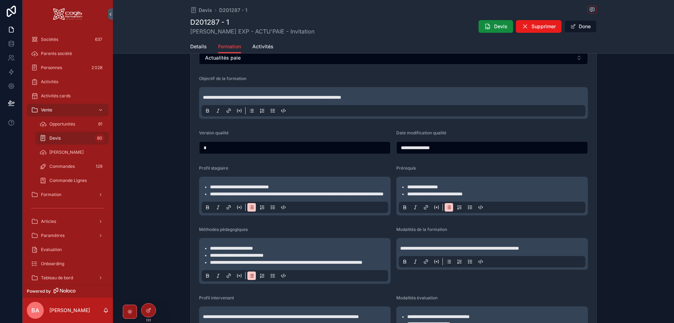
drag, startPoint x: 580, startPoint y: 24, endPoint x: 596, endPoint y: 46, distance: 26.8
click at [580, 24] on button "Done" at bounding box center [581, 26] width 32 height 13
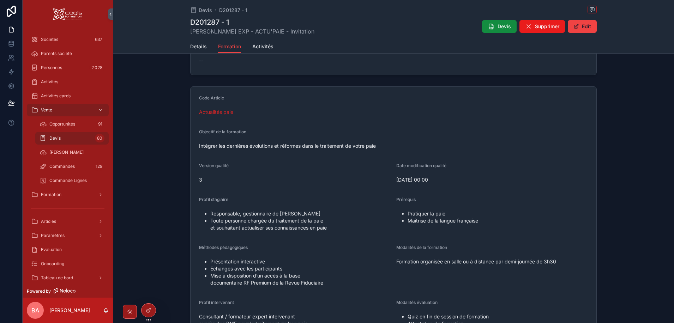
scroll to position [0, 0]
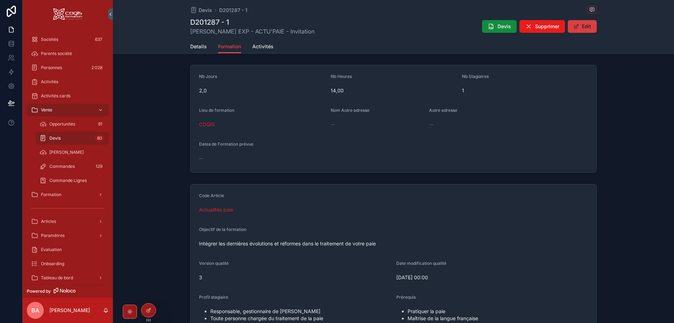
click at [578, 25] on button "Edit" at bounding box center [582, 26] width 29 height 13
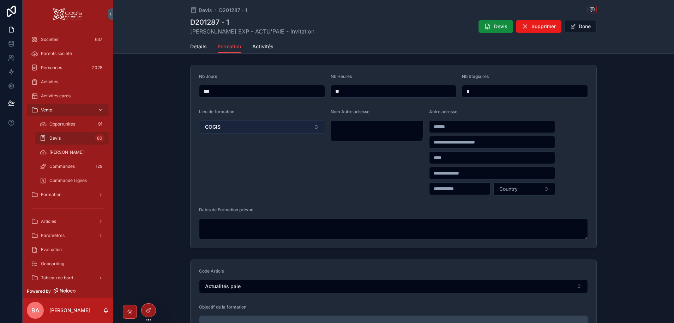
click at [314, 127] on button "COGIS" at bounding box center [262, 126] width 126 height 13
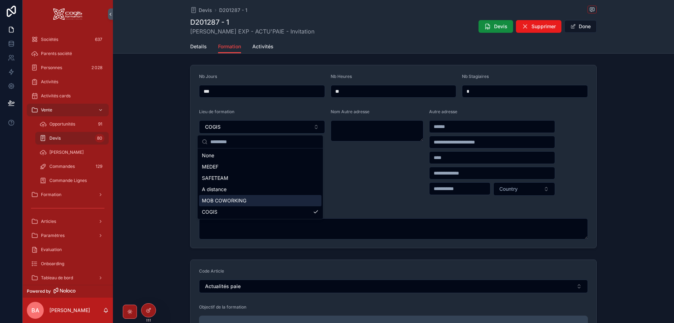
click at [237, 203] on span "MOB COWORKING" at bounding box center [224, 200] width 44 height 7
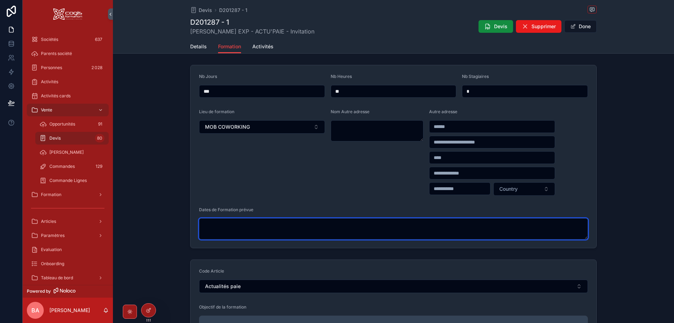
click at [279, 232] on textarea "scrollable content" at bounding box center [393, 229] width 389 height 21
click at [273, 229] on textarea "scrollable content" at bounding box center [393, 229] width 389 height 21
paste textarea "**********"
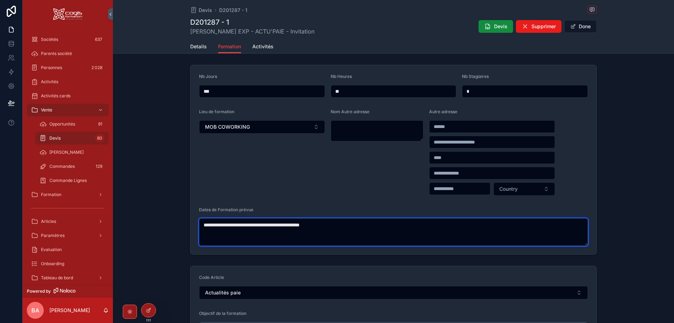
click at [216, 225] on textarea "**********" at bounding box center [393, 233] width 389 height 28
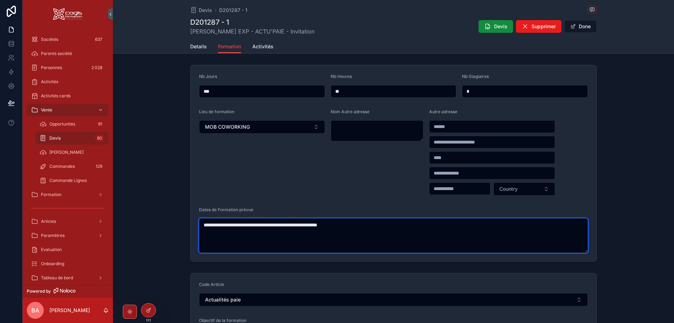
drag, startPoint x: 276, startPoint y: 226, endPoint x: 247, endPoint y: 228, distance: 29.8
click at [247, 227] on textarea "**********" at bounding box center [393, 236] width 389 height 35
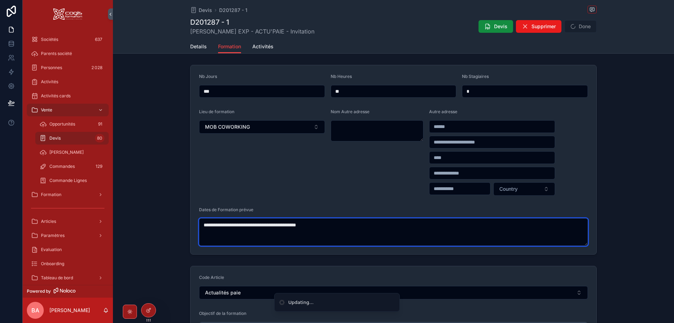
click at [346, 224] on textarea "**********" at bounding box center [393, 233] width 389 height 28
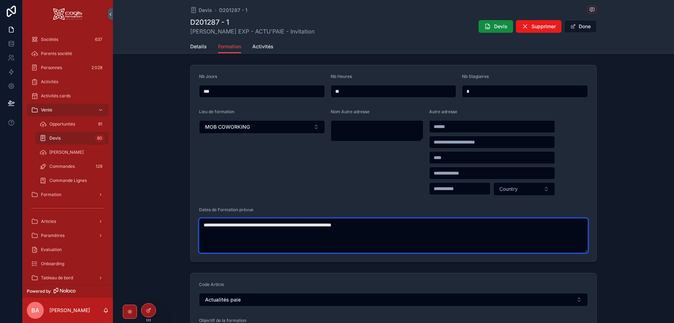
drag, startPoint x: 334, startPoint y: 226, endPoint x: 335, endPoint y: 230, distance: 4.5
click at [334, 226] on textarea "**********" at bounding box center [393, 236] width 389 height 35
click at [337, 225] on textarea "**********" at bounding box center [393, 236] width 389 height 35
click at [338, 225] on textarea "**********" at bounding box center [393, 236] width 389 height 35
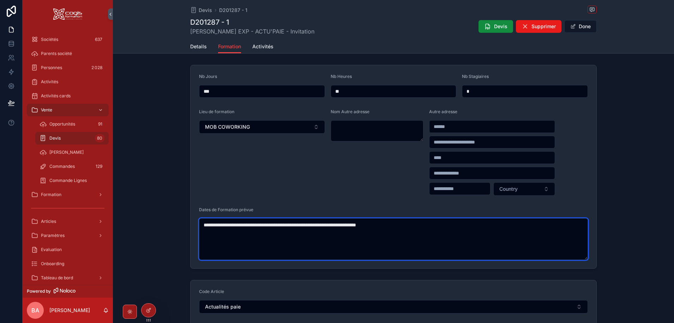
click at [424, 224] on textarea "**********" at bounding box center [393, 240] width 389 height 42
click at [401, 222] on textarea "**********" at bounding box center [393, 240] width 389 height 42
click at [384, 252] on textarea "**********" at bounding box center [393, 240] width 389 height 42
type textarea "**********"
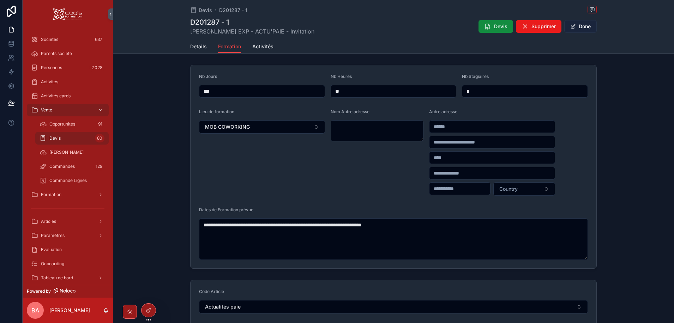
click at [577, 26] on button "Done" at bounding box center [581, 26] width 32 height 13
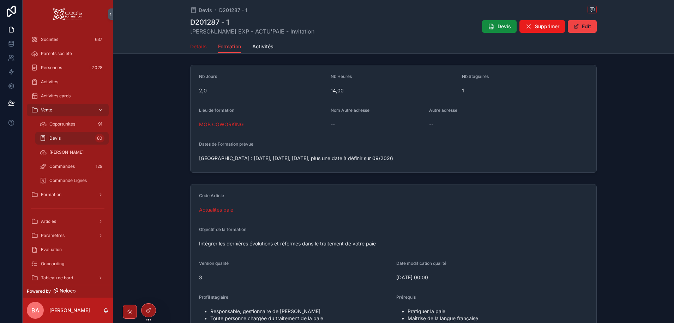
click at [199, 43] on span "Details" at bounding box center [198, 46] width 17 height 7
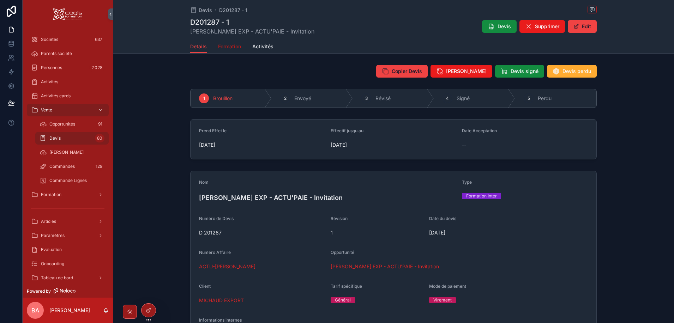
click at [227, 45] on span "Formation" at bounding box center [229, 46] width 23 height 7
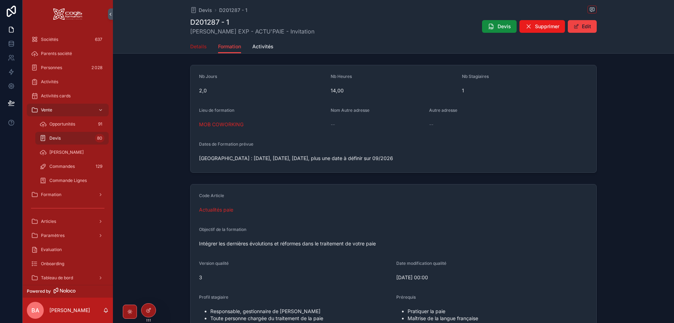
click at [195, 46] on span "Details" at bounding box center [198, 46] width 17 height 7
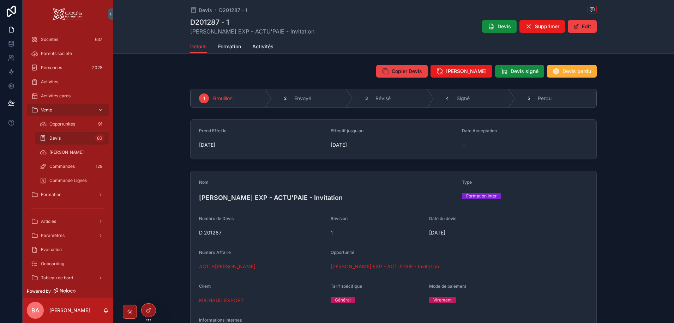
drag, startPoint x: 496, startPoint y: 27, endPoint x: 493, endPoint y: 34, distance: 7.4
click at [496, 28] on button "Devis" at bounding box center [499, 26] width 35 height 13
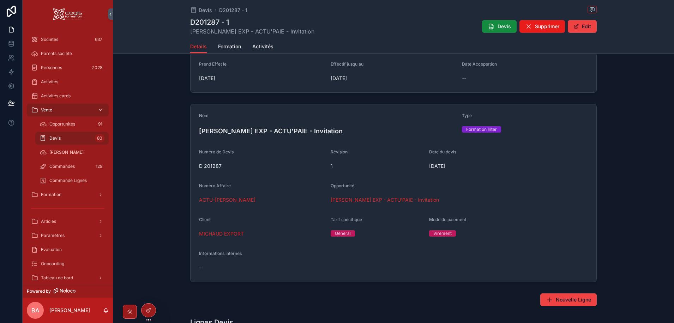
scroll to position [71, 0]
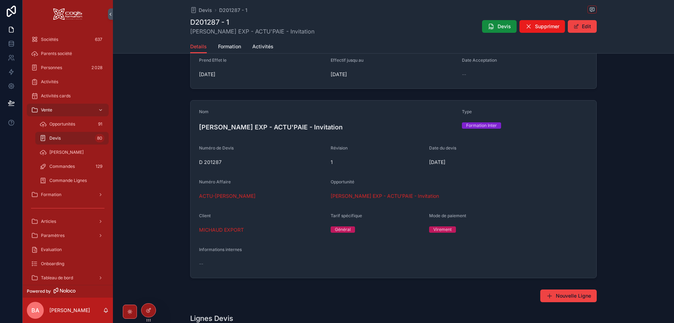
drag, startPoint x: 216, startPoint y: 231, endPoint x: 216, endPoint y: 235, distance: 4.3
click at [216, 231] on span "MICHAUD EXPORT" at bounding box center [221, 230] width 45 height 7
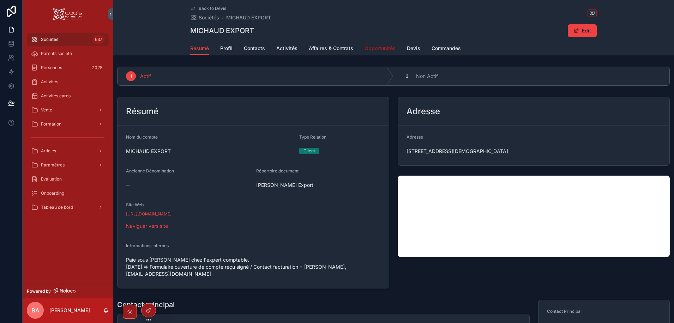
click at [381, 51] on span "Opportunités" at bounding box center [380, 48] width 31 height 7
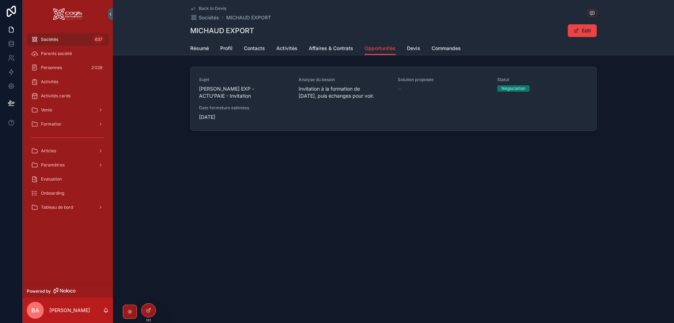
click at [230, 97] on span "[PERSON_NAME] EXP - ACTU'PAIE - Invitation" at bounding box center [244, 92] width 91 height 14
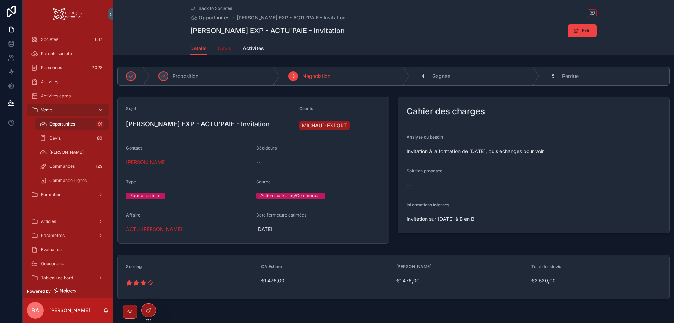
click at [219, 46] on span "Devis" at bounding box center [224, 48] width 13 height 7
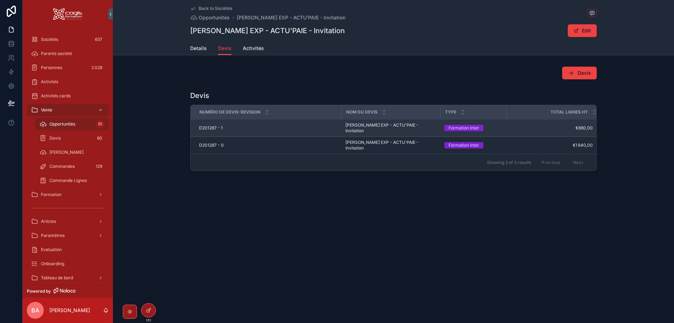
click at [213, 126] on span "D201287 - 1" at bounding box center [211, 128] width 24 height 6
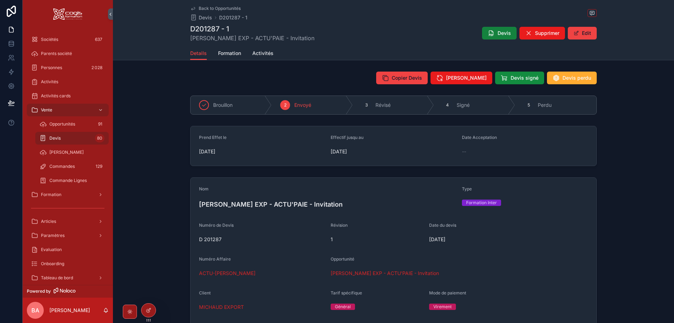
click at [498, 32] on span "Devis" at bounding box center [504, 33] width 13 height 7
click at [159, 95] on div "Brouillon 2 Envoyé 3 Révisé 4 Signé 5 Perdu" at bounding box center [393, 105] width 561 height 25
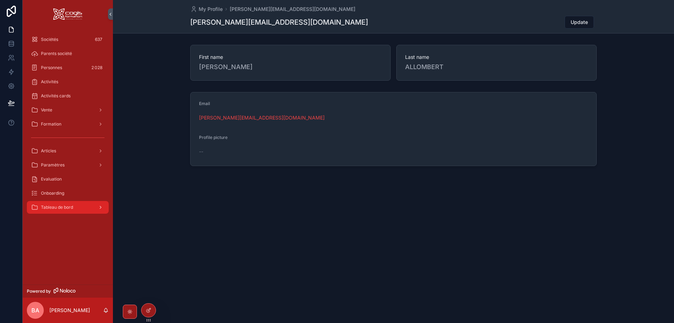
click at [67, 209] on span "Tableau de bord" at bounding box center [57, 208] width 32 height 6
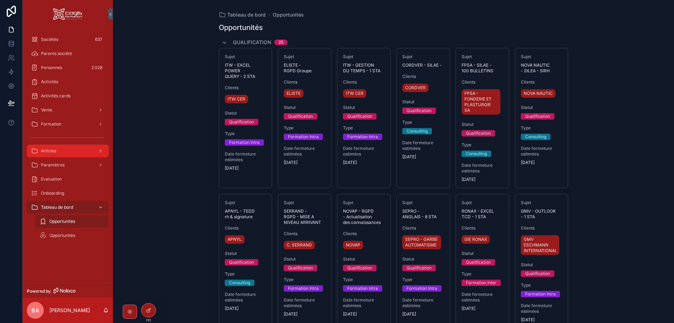
click at [63, 148] on div "Articles" at bounding box center [67, 150] width 73 height 11
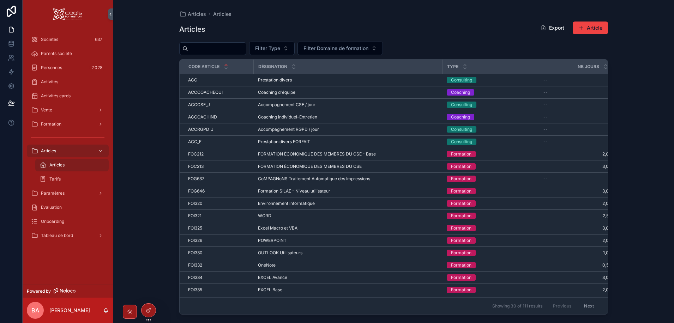
click at [201, 51] on input "scrollable content" at bounding box center [217, 49] width 58 height 10
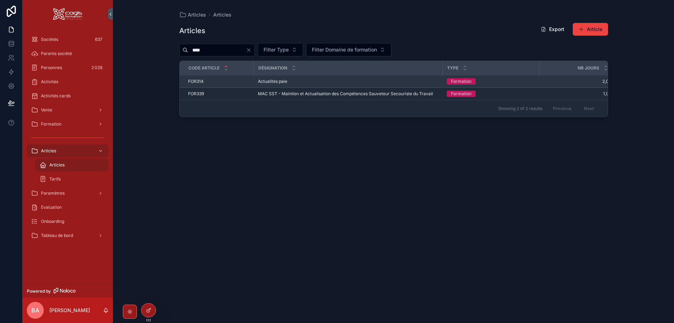
type input "****"
click at [280, 82] on span "Actualités paie" at bounding box center [272, 82] width 29 height 6
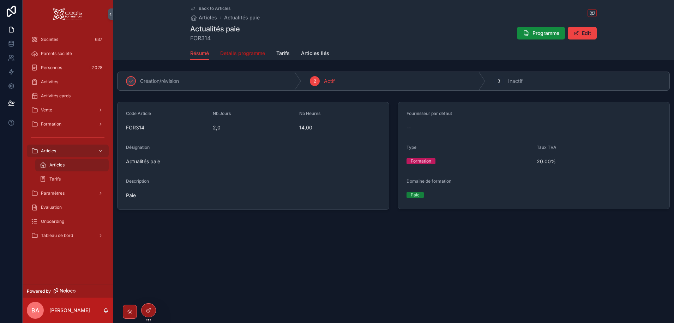
click at [232, 51] on span "Details programme" at bounding box center [242, 53] width 45 height 7
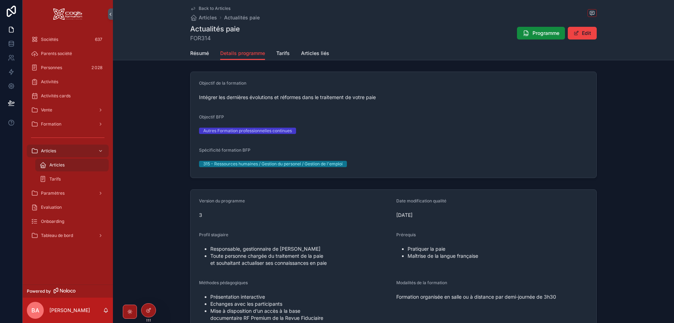
click at [381, 97] on span "Intégrer les dernières évolutions et réformes dans le traitement de votre paie" at bounding box center [393, 97] width 389 height 7
drag, startPoint x: 381, startPoint y: 97, endPoint x: 194, endPoint y: 97, distance: 186.4
click at [194, 97] on form "Objectif de la formation Intégrer les dernières évolutions et réformes dans le …" at bounding box center [394, 125] width 406 height 106
copy span "Intégrer les dernières évolutions et réformes dans le traitement de votre paie"
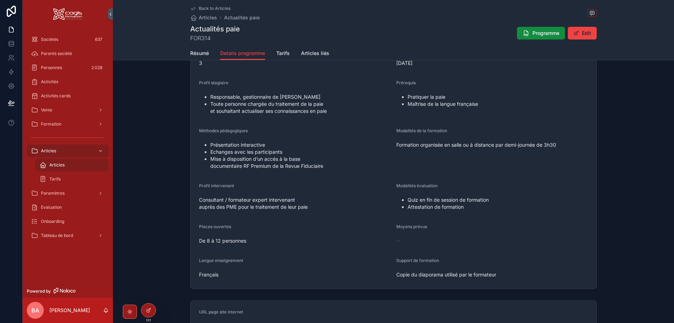
scroll to position [141, 0]
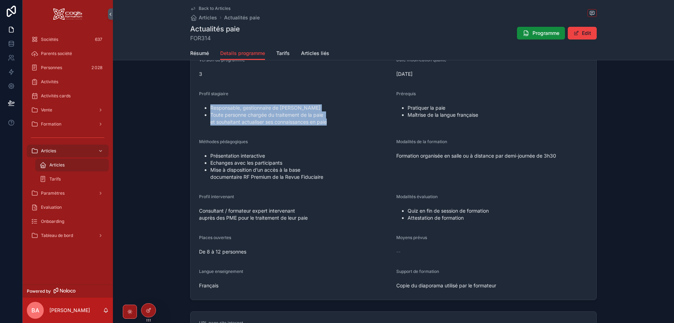
drag, startPoint x: 334, startPoint y: 121, endPoint x: 200, endPoint y: 107, distance: 134.6
click at [200, 107] on ul "Responsable, gestionnaire de paie Toute personne chargée du traitement de la pa…" at bounding box center [295, 115] width 192 height 21
copy ul "Responsable, gestionnaire de paie Toute personne chargée du traitement de la pa…"
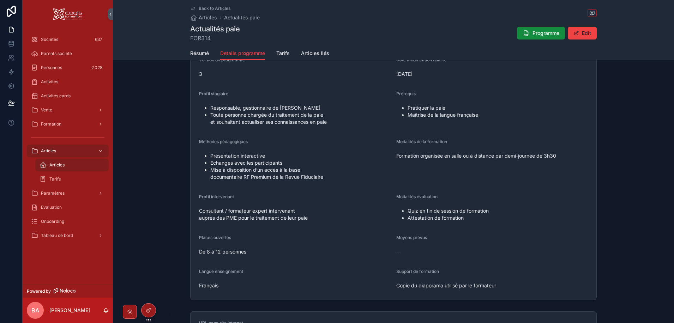
drag, startPoint x: 474, startPoint y: 127, endPoint x: 479, endPoint y: 123, distance: 6.4
click at [474, 127] on div "Prérequis Pratiquer la paie Maîtrise de la langue française" at bounding box center [492, 109] width 192 height 37
drag, startPoint x: 485, startPoint y: 114, endPoint x: 396, endPoint y: 107, distance: 89.6
click at [396, 107] on ul "Pratiquer la paie Maîtrise de la langue française" at bounding box center [492, 112] width 192 height 14
copy ul "Pratiquer la paie Maîtrise de la langue française"
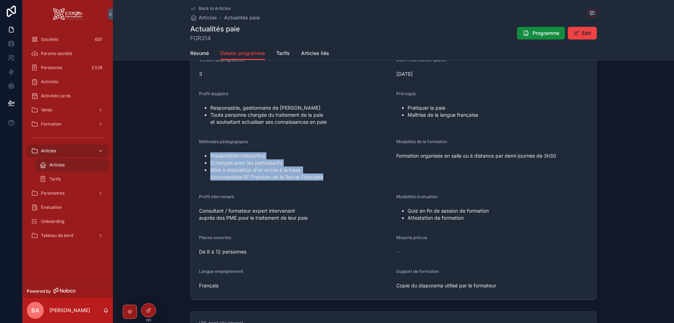
drag, startPoint x: 327, startPoint y: 177, endPoint x: 178, endPoint y: 157, distance: 150.3
click at [179, 155] on div "Version du programme 3 Date modification qualité 29/07/2019 Profil stagiaire Re…" at bounding box center [393, 175] width 561 height 258
copy ul "Présentation interactive Echanges avec les participants Mise à disposition d’un…"
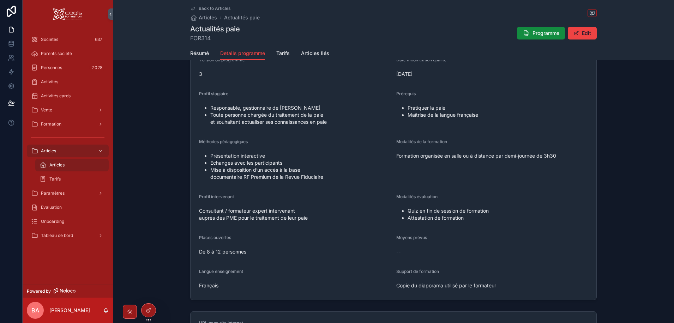
click at [562, 155] on span "Formation organisée en salle ou à distance par demi-journée de 3h30" at bounding box center [492, 156] width 192 height 7
drag, startPoint x: 560, startPoint y: 153, endPoint x: 394, endPoint y: 154, distance: 165.9
click at [394, 154] on form "Version du programme 3 Date modification qualité 29/07/2019 Profil stagiaire Re…" at bounding box center [394, 174] width 406 height 251
copy span "Formation organisée en salle ou à distance par demi-journée de 3h30"
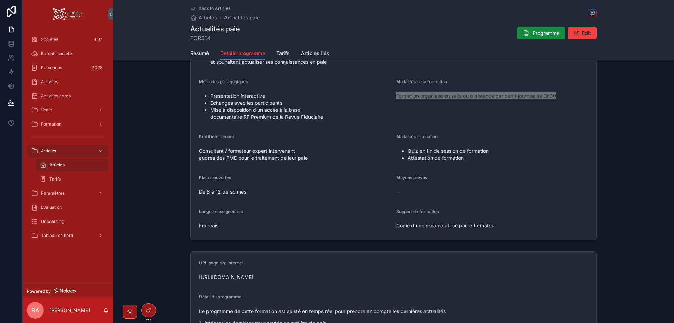
scroll to position [212, 0]
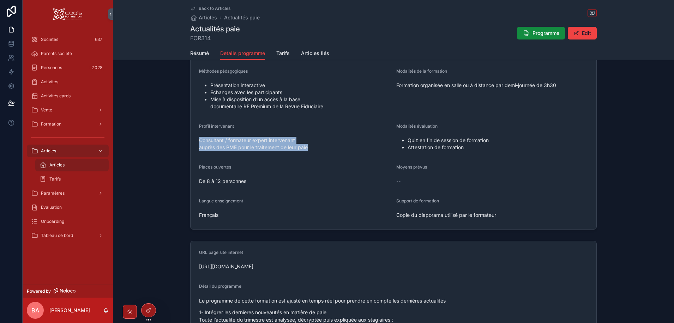
drag, startPoint x: 310, startPoint y: 148, endPoint x: 195, endPoint y: 142, distance: 115.9
click at [195, 142] on form "Version du programme 3 Date modification qualité 29/07/2019 Profil stagiaire Re…" at bounding box center [394, 103] width 406 height 251
copy span "Consultant / formateur expert intervenant auprès des PME pour le traitement de …"
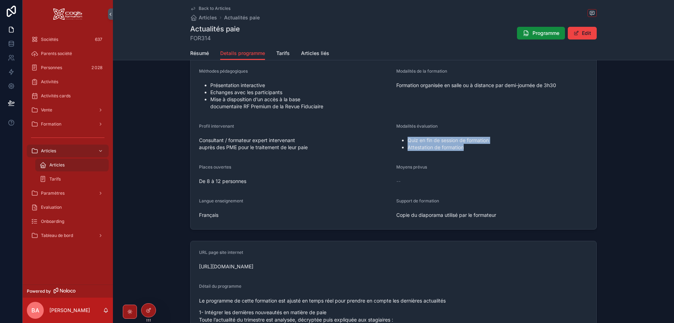
drag, startPoint x: 465, startPoint y: 147, endPoint x: 399, endPoint y: 140, distance: 66.4
click at [399, 140] on ul "Quiz en fin de session de formation Attestation de formation" at bounding box center [492, 144] width 192 height 14
copy ul "Quiz en fin de session de formation Attestation de formation"
drag, startPoint x: 247, startPoint y: 181, endPoint x: 186, endPoint y: 182, distance: 61.1
click at [186, 182] on div "Version du programme 3 Date modification qualité 29/07/2019 Profil stagiaire Re…" at bounding box center [393, 104] width 561 height 258
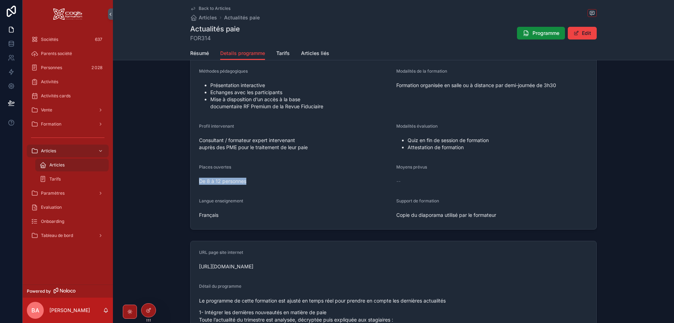
copy span "De 8 à 12 personnes"
drag, startPoint x: 502, startPoint y: 214, endPoint x: 396, endPoint y: 217, distance: 106.3
click at [396, 217] on span "Copie du diaporama utilisé par le formateur" at bounding box center [492, 215] width 192 height 7
copy span "Copie du diaporama utilisé par le formateur"
drag, startPoint x: 221, startPoint y: 216, endPoint x: 186, endPoint y: 215, distance: 34.3
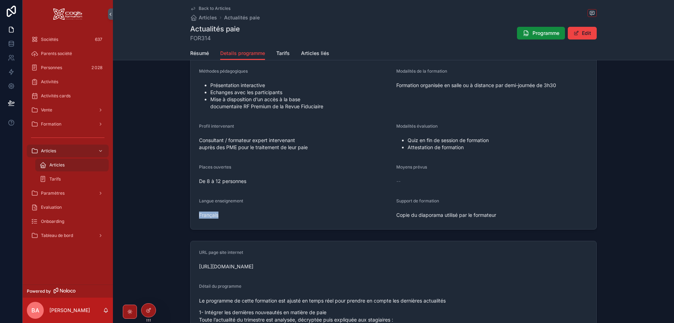
click at [186, 215] on div "Version du programme 3 Date modification qualité 29/07/2019 Profil stagiaire Re…" at bounding box center [393, 104] width 561 height 258
copy span "Français"
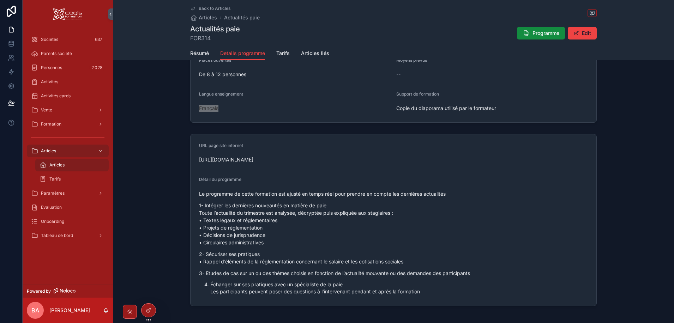
scroll to position [350, 0]
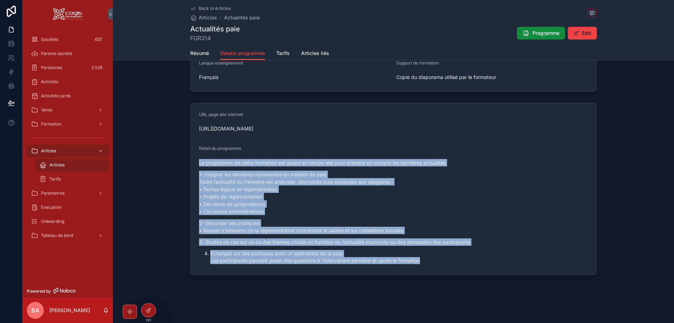
drag, startPoint x: 353, startPoint y: 262, endPoint x: 179, endPoint y: 162, distance: 200.6
click at [179, 162] on div "URL page site internet https://www.cogis-formation.fr/courses/ressources-humain…" at bounding box center [393, 189] width 561 height 178
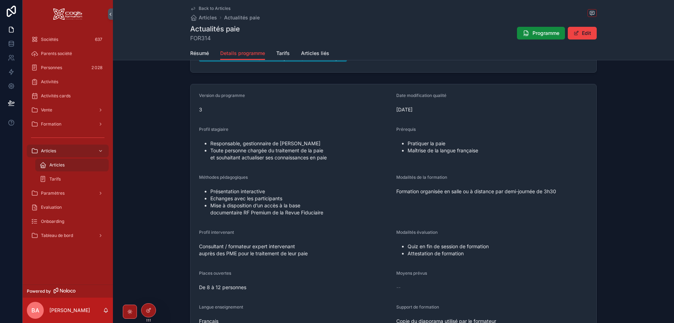
scroll to position [0, 0]
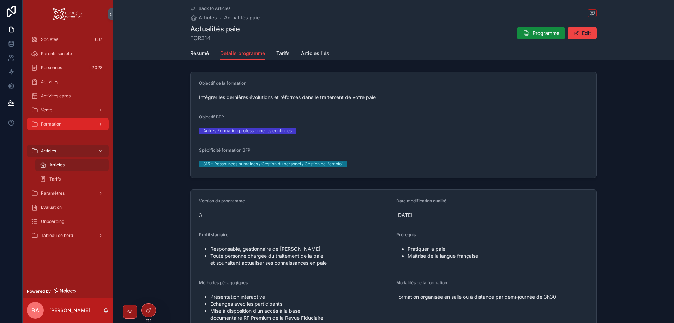
click at [55, 125] on span "Formation" at bounding box center [51, 124] width 20 height 6
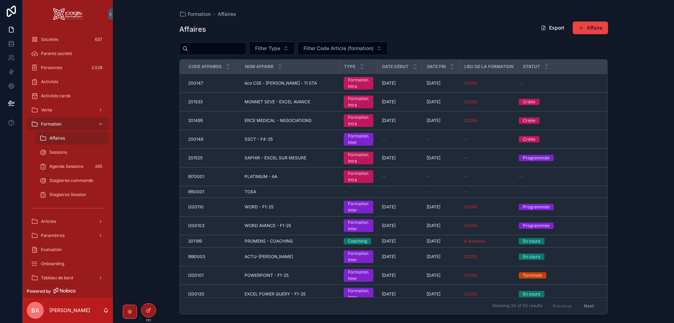
click at [214, 50] on input "scrollable content" at bounding box center [217, 49] width 58 height 10
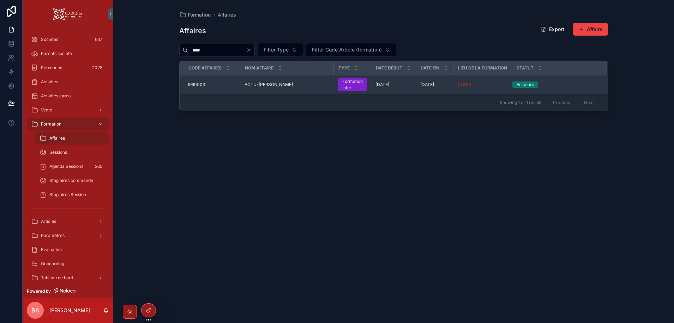
type input "****"
click at [210, 84] on div "I990003 I990003" at bounding box center [212, 85] width 48 height 6
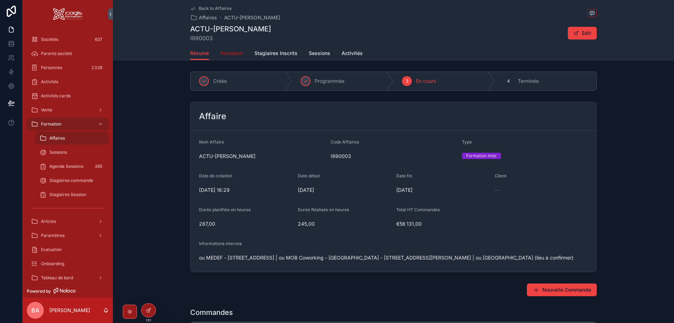
click at [235, 52] on span "Formation" at bounding box center [231, 53] width 23 height 7
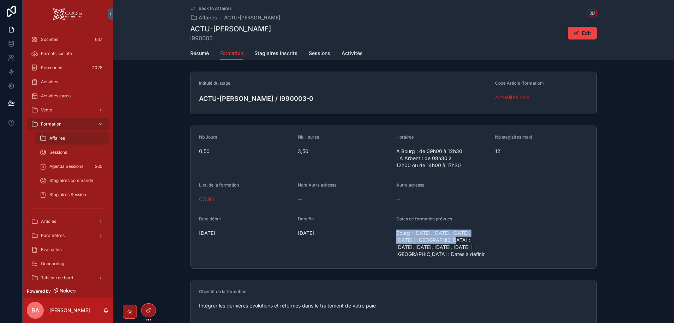
drag, startPoint x: 453, startPoint y: 240, endPoint x: 395, endPoint y: 234, distance: 58.9
click at [396, 234] on span "Bourg : 05/09/2025, 05/12/2025, 06/03/2026, 05/06/2025 | Arbent : 09/09/2025, 0…" at bounding box center [442, 244] width 93 height 28
